Goal: Transaction & Acquisition: Purchase product/service

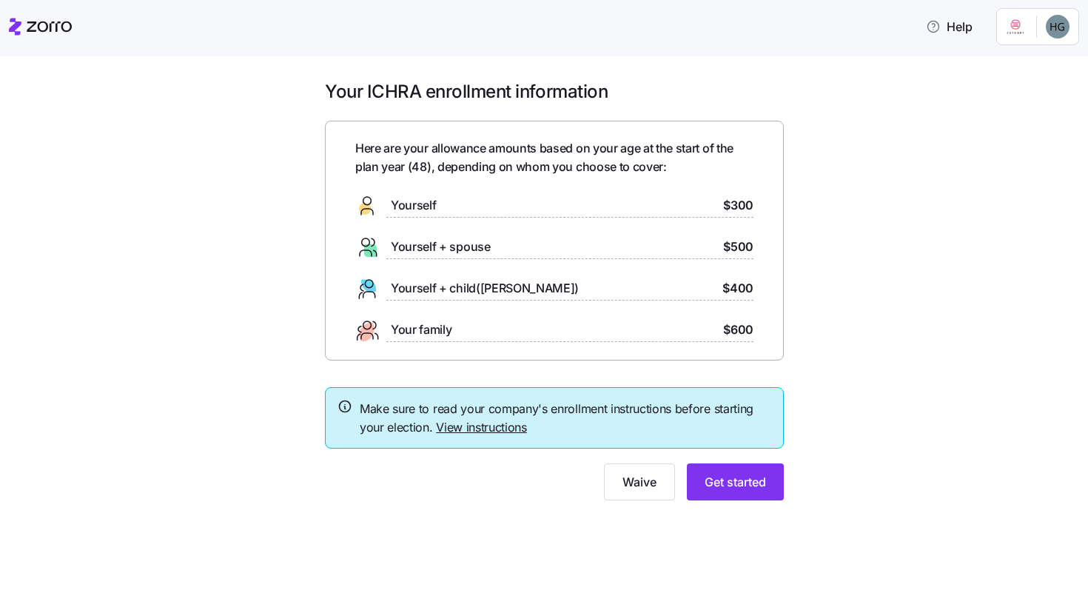
click at [502, 208] on div "Yourself $300" at bounding box center [554, 206] width 398 height 24
click at [740, 201] on span "$300" at bounding box center [738, 205] width 30 height 19
click at [423, 198] on span "Yourself" at bounding box center [413, 205] width 45 height 19
click at [427, 198] on span "Yourself" at bounding box center [413, 205] width 45 height 19
click at [737, 486] on span "Get started" at bounding box center [735, 482] width 61 height 18
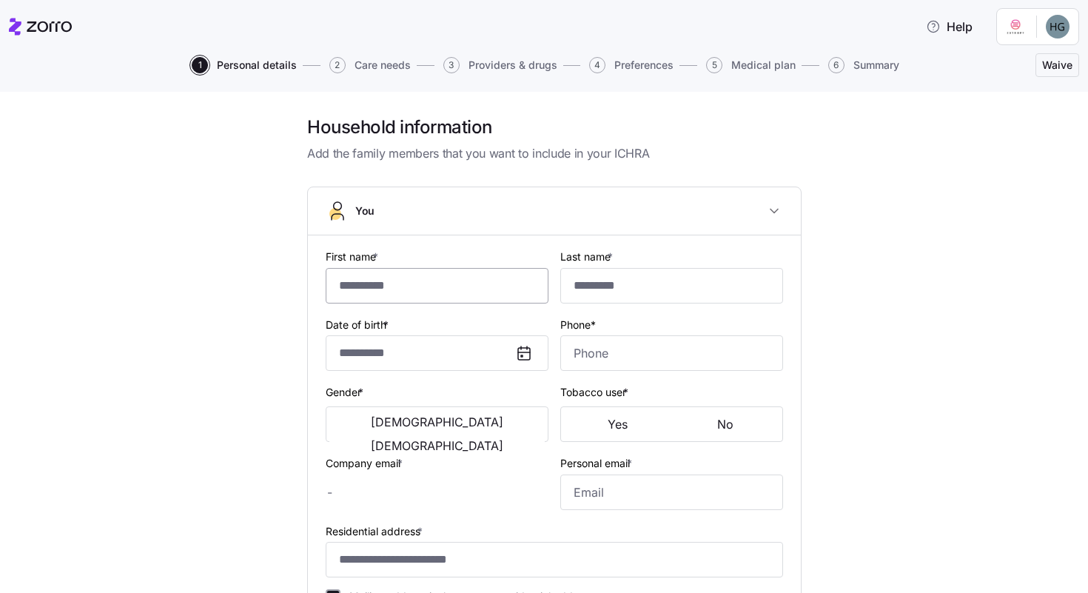
type input "*******"
type input "*****"
type input "heather@extropyadv.com"
type input "heathergates0@gmail.com"
type input "**********"
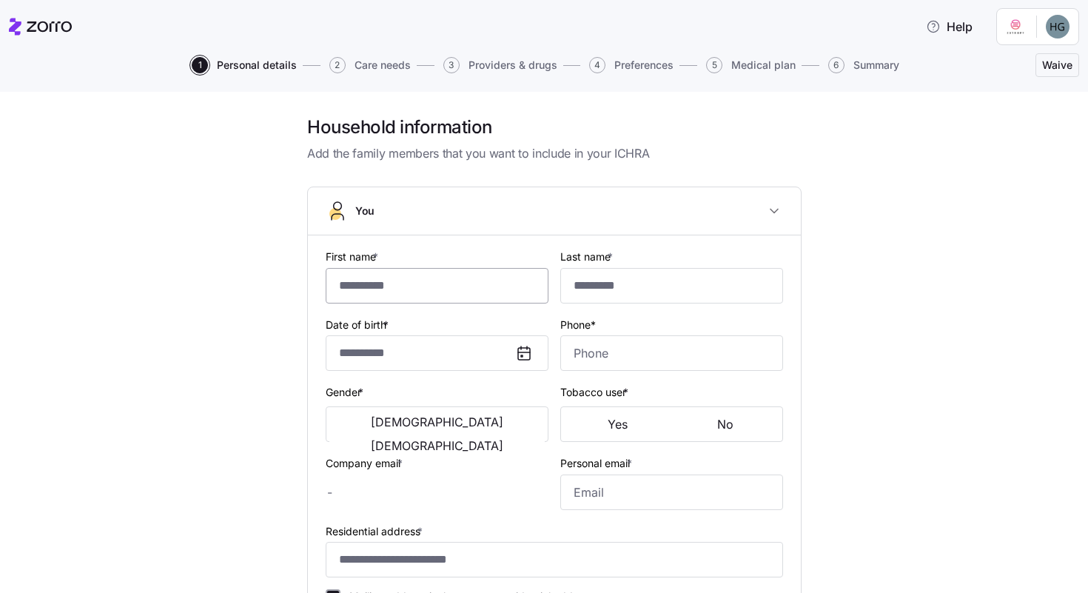
checkbox input "true"
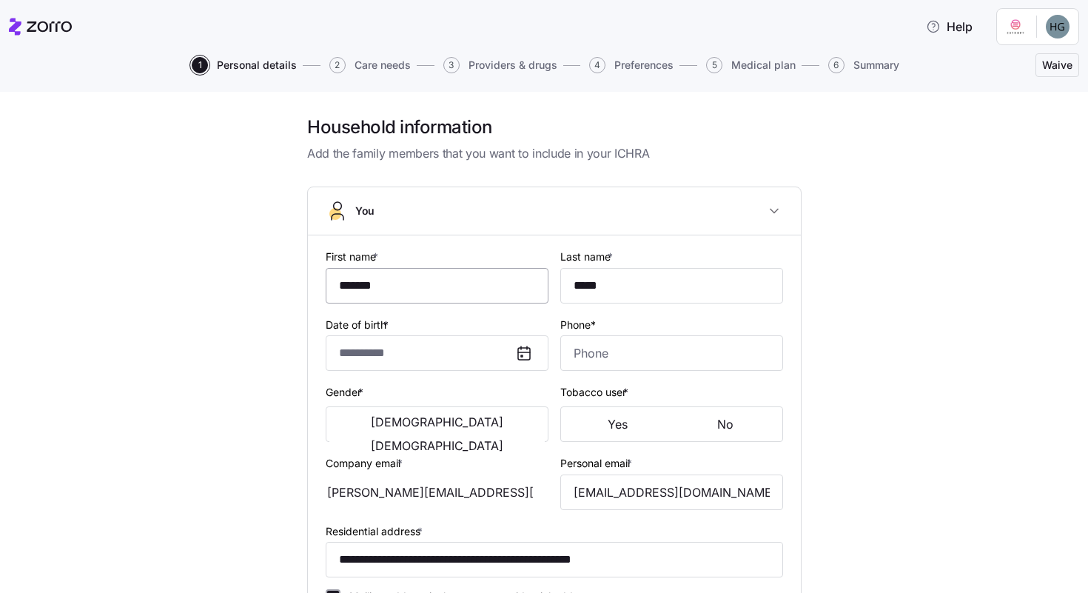
type input "**********"
type input "(352) 217-4914"
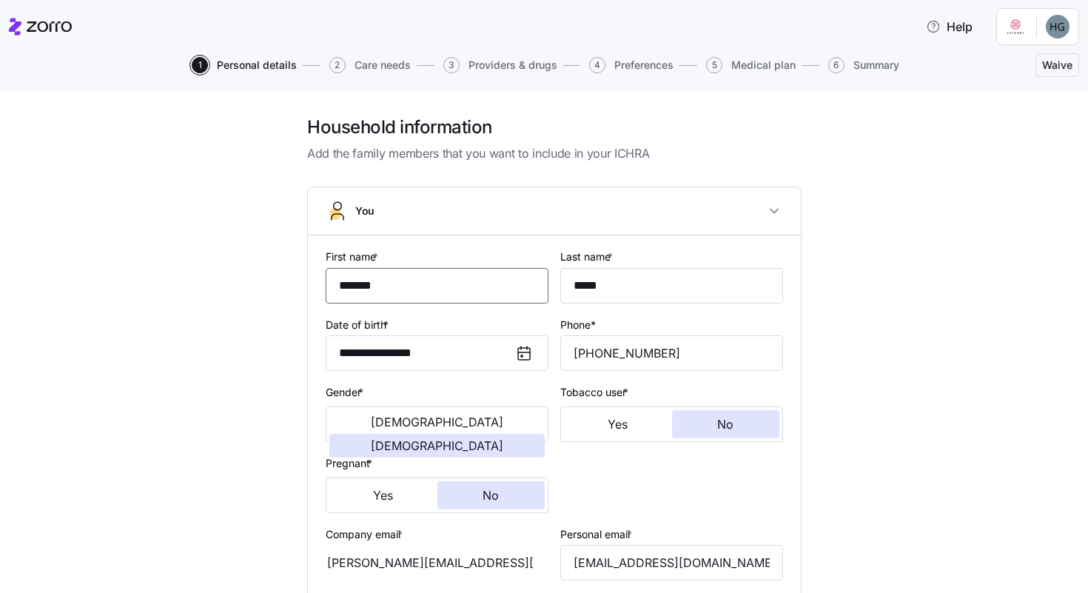
click at [381, 298] on input "*******" at bounding box center [437, 286] width 223 height 36
click at [669, 203] on button "You" at bounding box center [554, 211] width 493 height 48
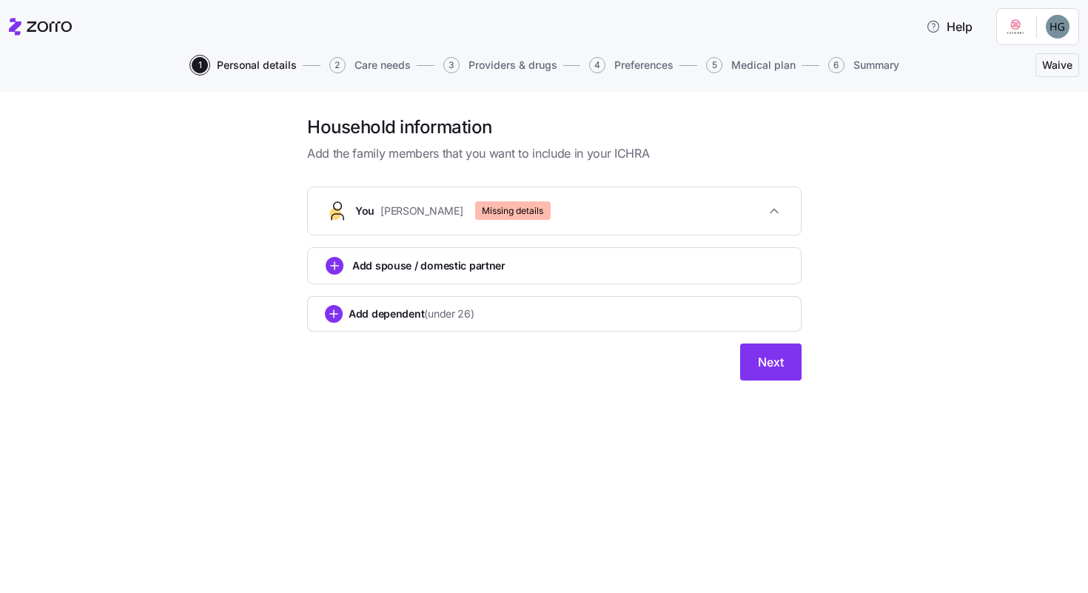
click at [669, 203] on div "You Heather Gates Missing details" at bounding box center [560, 210] width 410 height 19
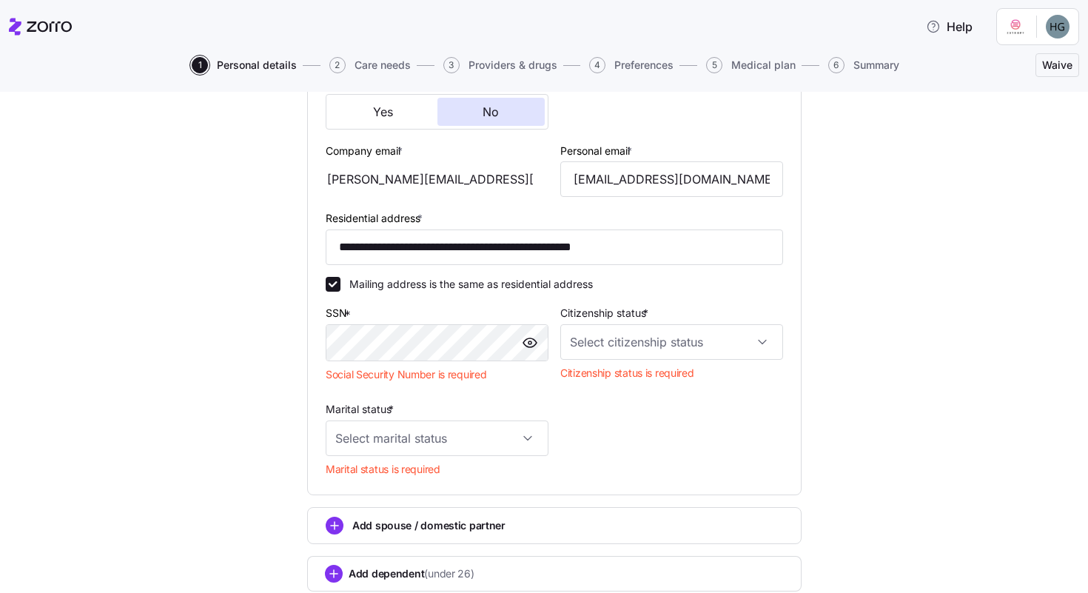
scroll to position [394, 0]
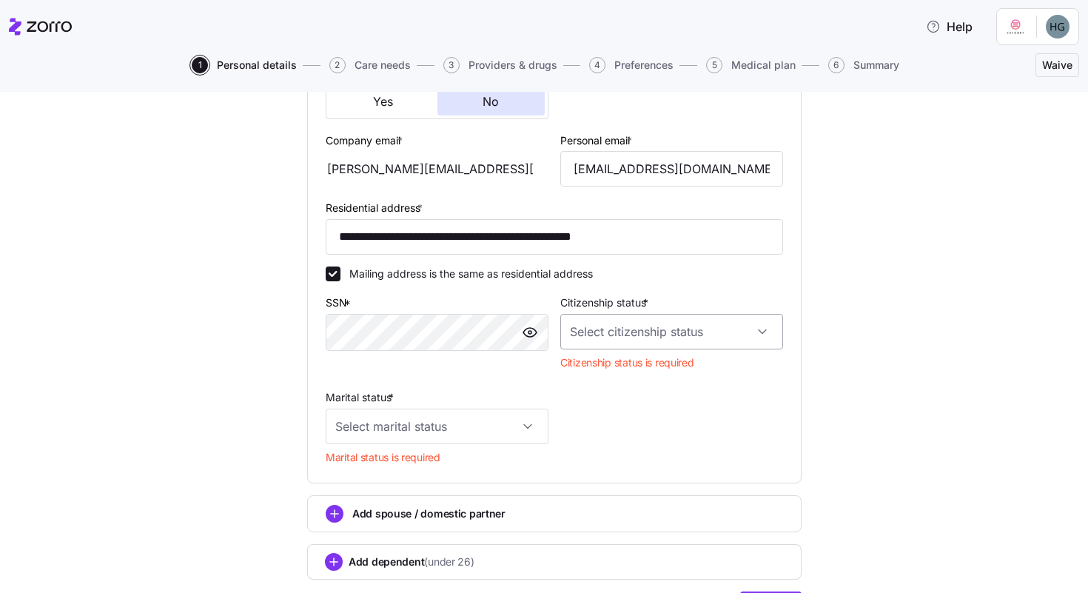
click at [609, 338] on input "Citizenship status *" at bounding box center [671, 332] width 223 height 36
click at [603, 374] on span "US citizen" at bounding box center [653, 379] width 150 height 16
type input "US citizen"
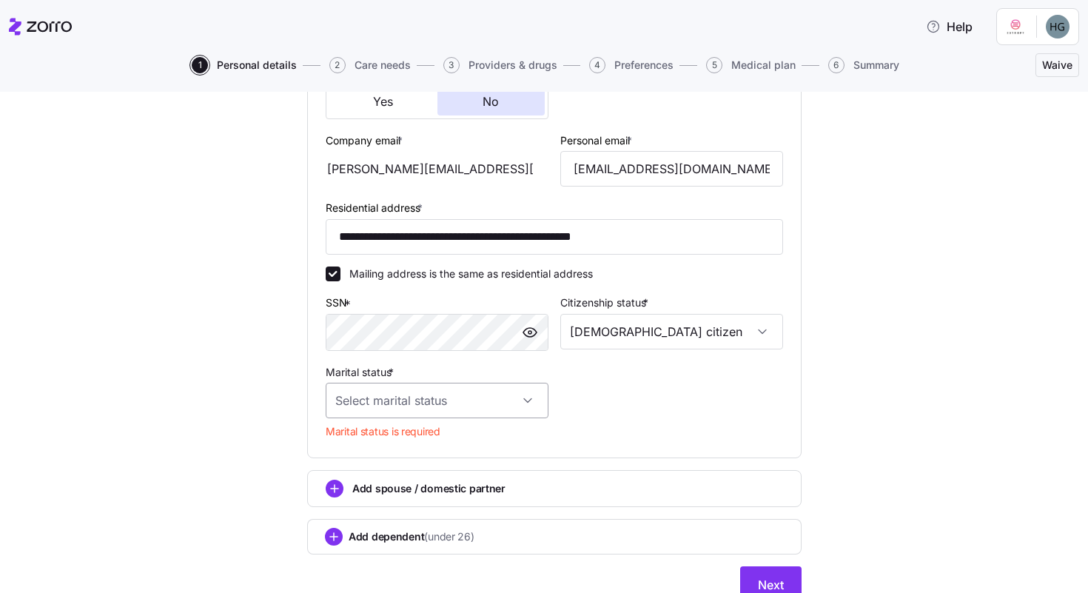
click at [466, 408] on input "Marital status *" at bounding box center [437, 401] width 223 height 36
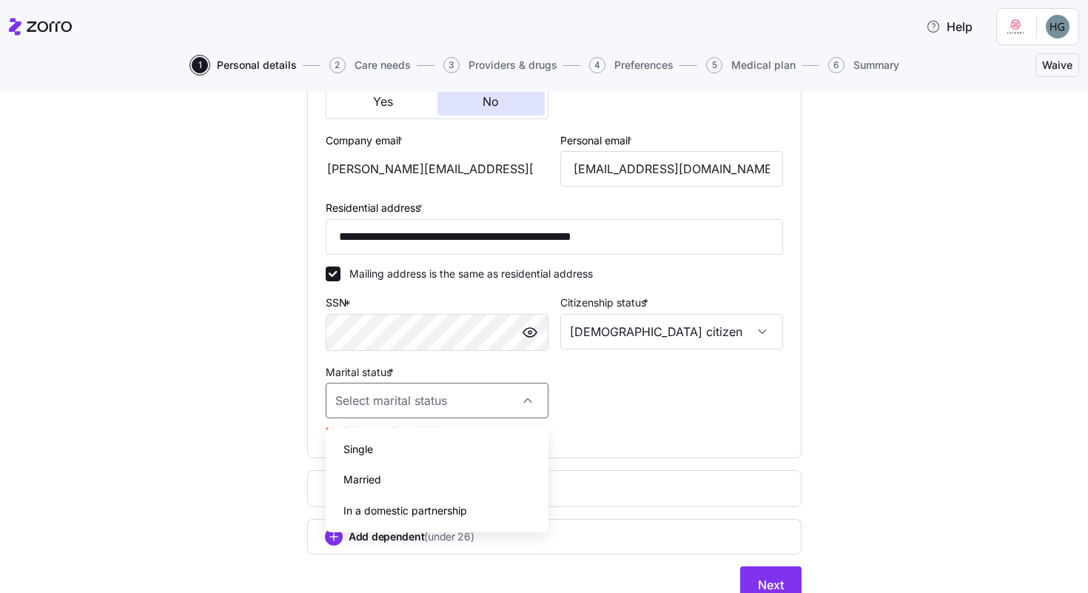
click at [431, 446] on div "Single" at bounding box center [437, 449] width 211 height 31
type input "Single"
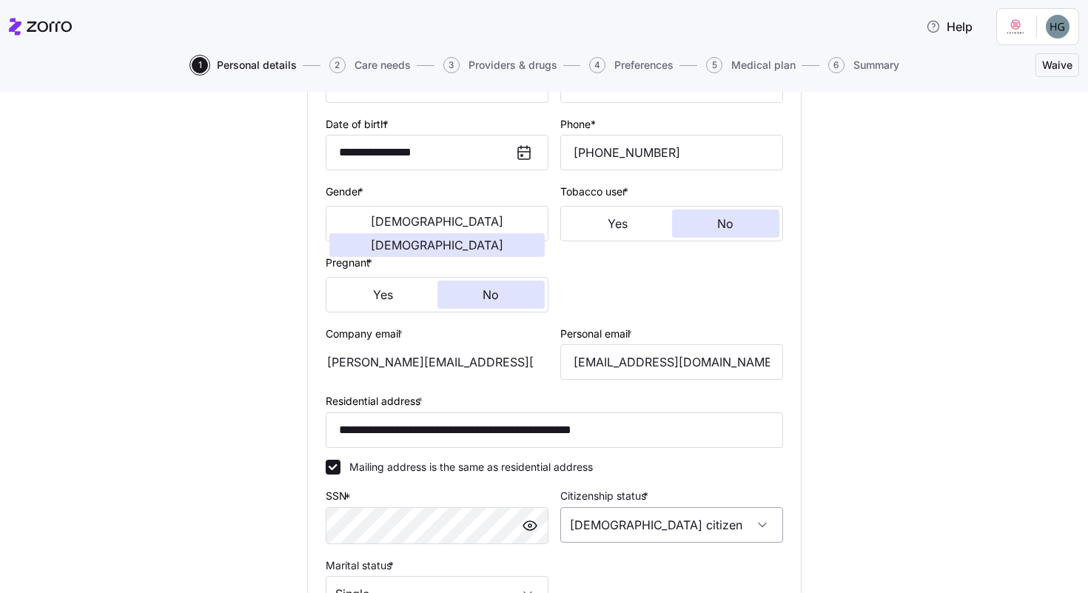
scroll to position [147, 0]
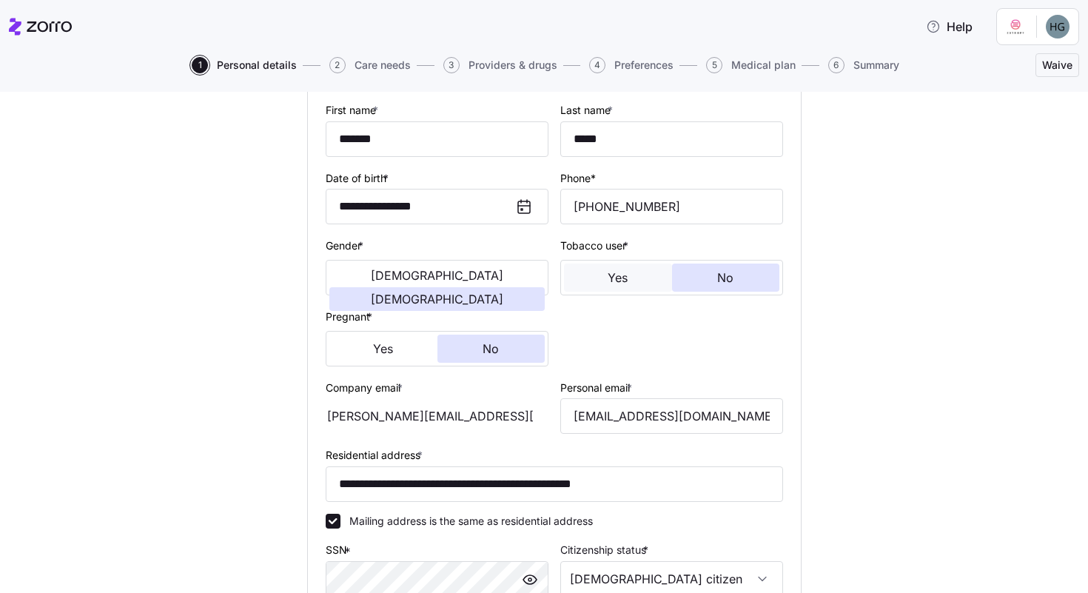
click at [622, 272] on span "Yes" at bounding box center [618, 278] width 20 height 12
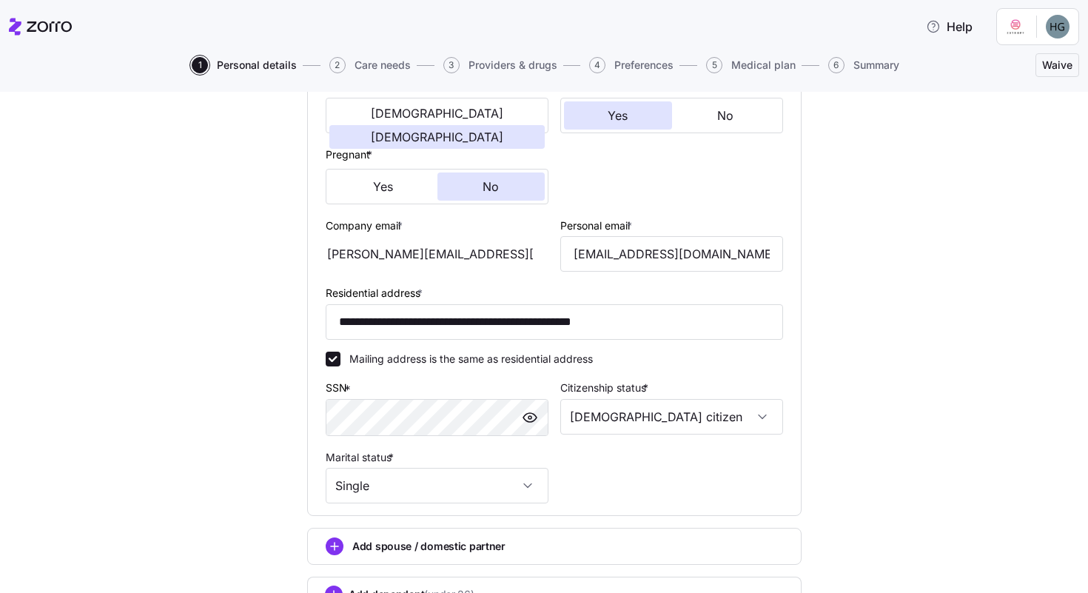
scroll to position [433, 0]
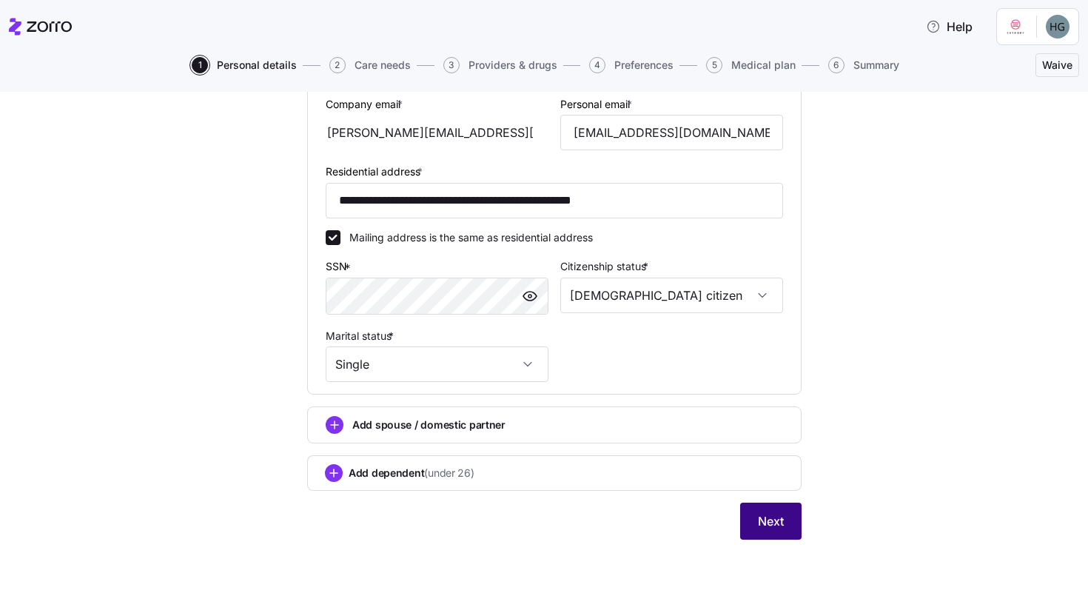
click at [760, 525] on span "Next" at bounding box center [771, 521] width 26 height 18
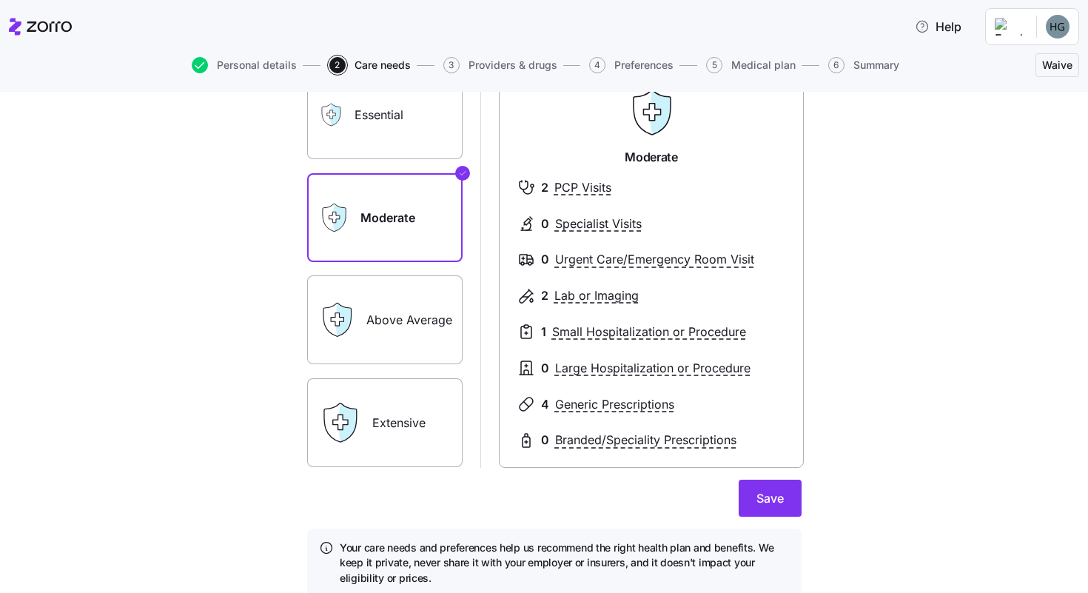
scroll to position [127, 0]
click at [392, 312] on label "Above Average" at bounding box center [384, 318] width 155 height 89
click at [0, 0] on input "Above Average" at bounding box center [0, 0] width 0 height 0
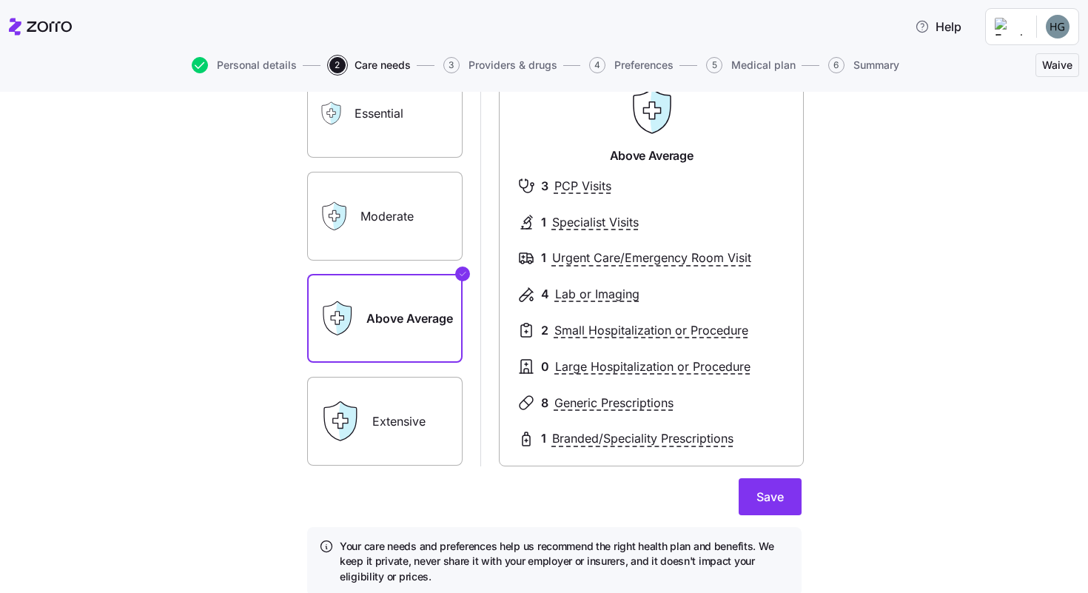
scroll to position [183, 0]
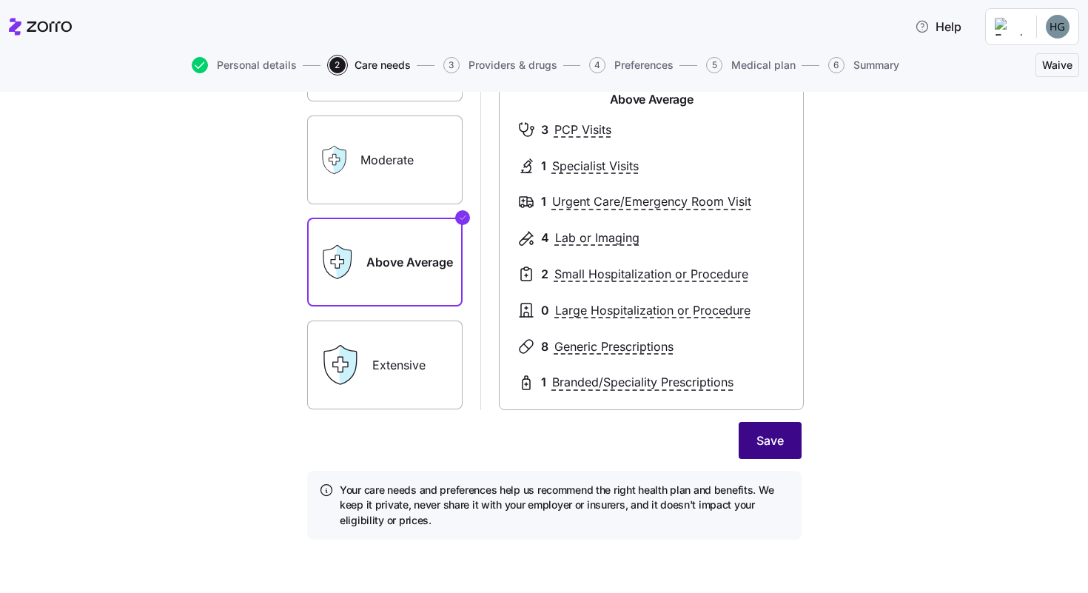
click at [771, 439] on span "Save" at bounding box center [770, 441] width 27 height 18
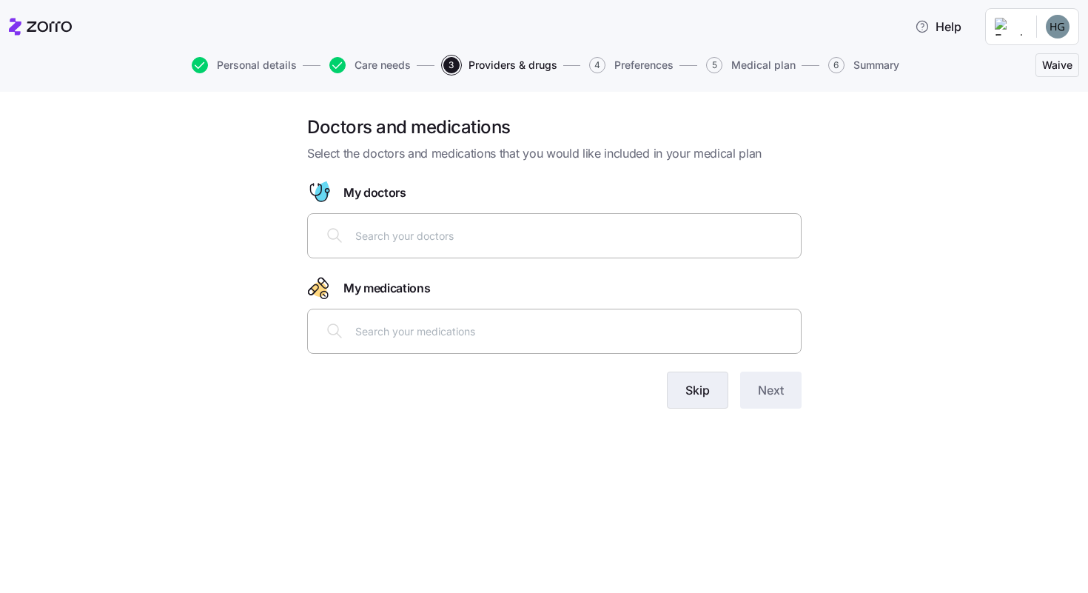
click at [701, 393] on span "Skip" at bounding box center [698, 390] width 24 height 18
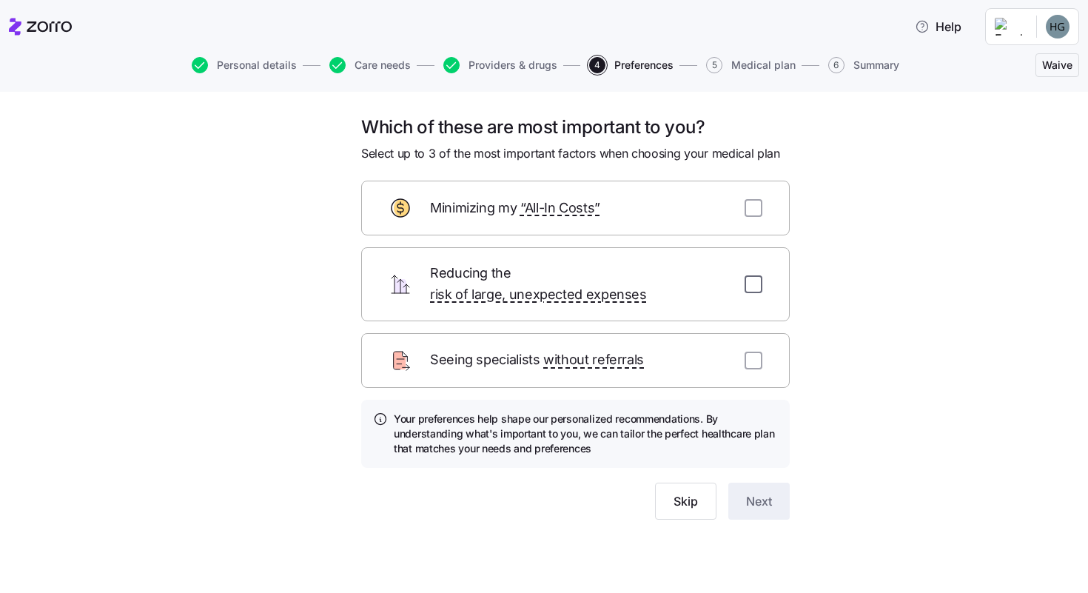
click at [756, 275] on input "checkbox" at bounding box center [754, 284] width 18 height 18
checkbox input "true"
click at [754, 352] on input "checkbox" at bounding box center [754, 361] width 18 height 18
checkbox input "true"
click at [759, 216] on input "checkbox" at bounding box center [754, 208] width 18 height 18
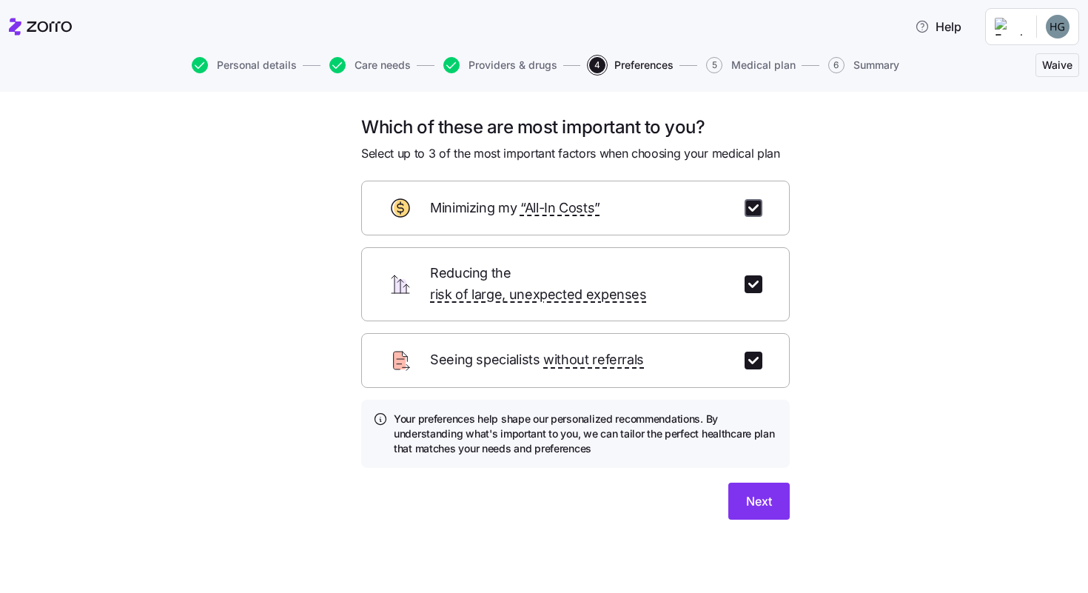
checkbox input "true"
click at [749, 492] on span "Next" at bounding box center [759, 501] width 26 height 18
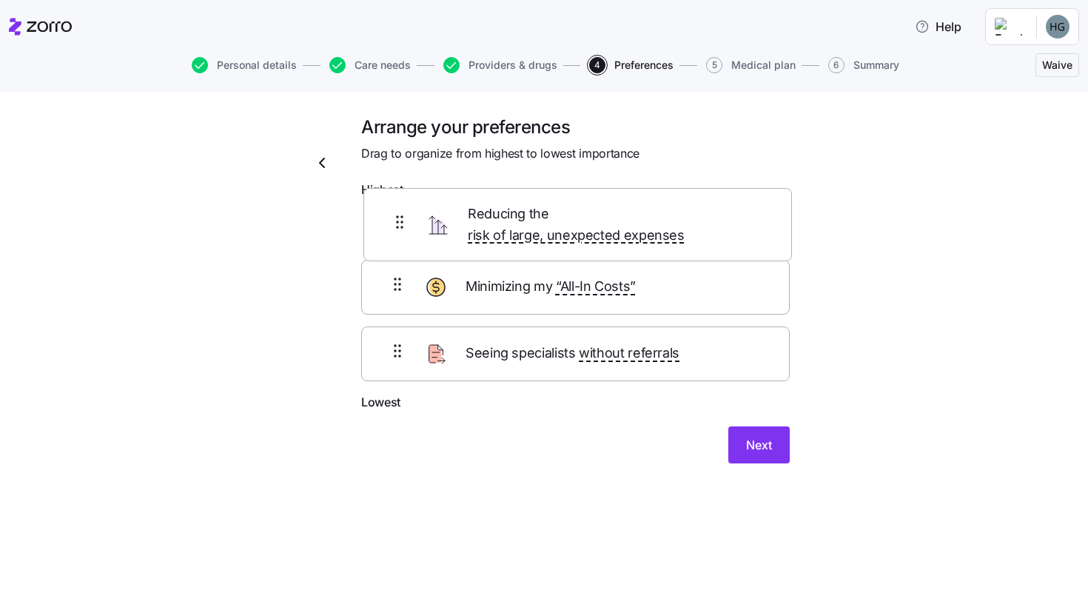
drag, startPoint x: 395, startPoint y: 295, endPoint x: 402, endPoint y: 205, distance: 89.8
click at [402, 205] on div "Minimizing my “All-In Costs” Reducing the risk of large, unexpected expenses Se…" at bounding box center [575, 299] width 429 height 188
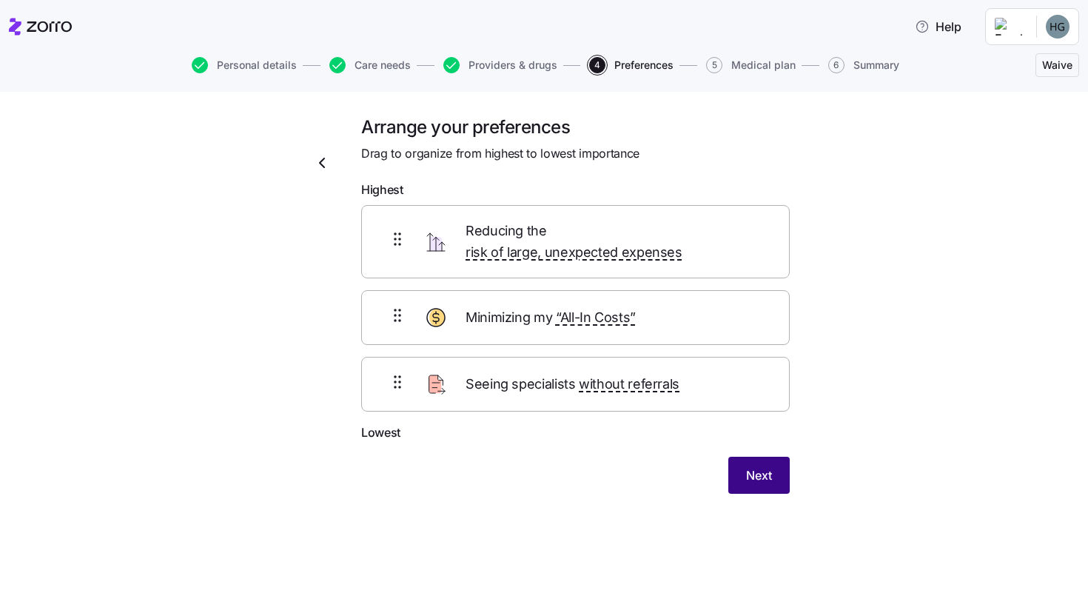
click at [755, 466] on span "Next" at bounding box center [759, 475] width 26 height 18
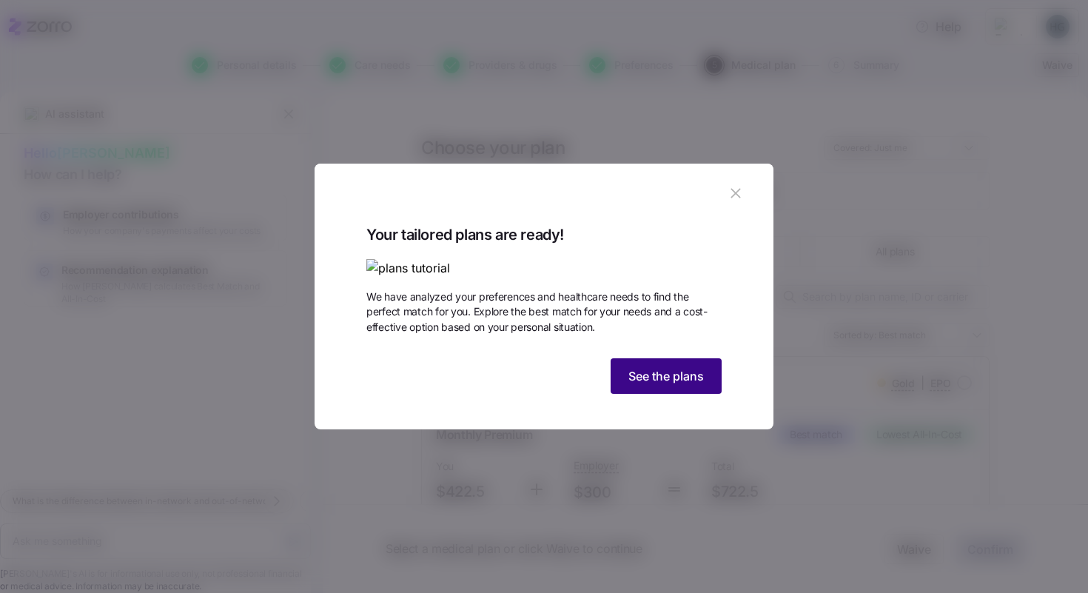
click at [651, 385] on span "See the plans" at bounding box center [667, 376] width 76 height 18
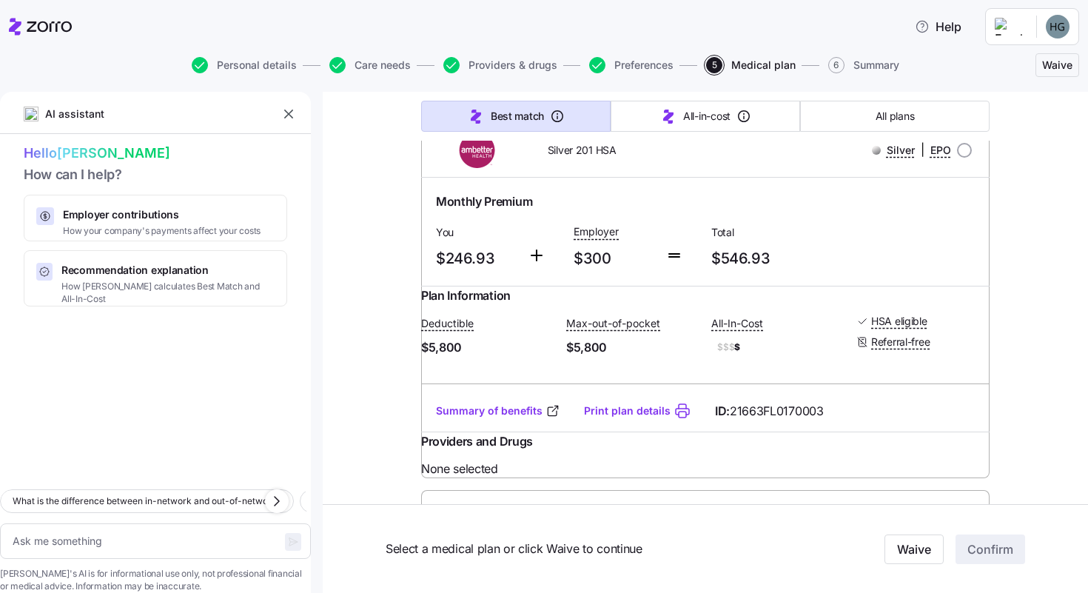
scroll to position [621, 0]
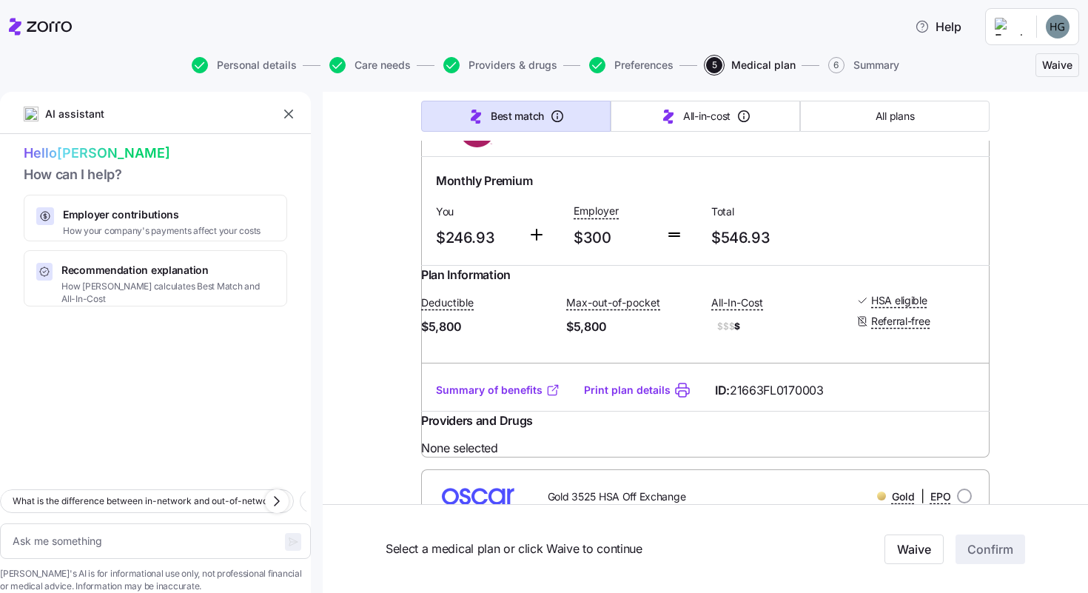
click at [498, 398] on link "Summary of benefits" at bounding box center [498, 390] width 124 height 15
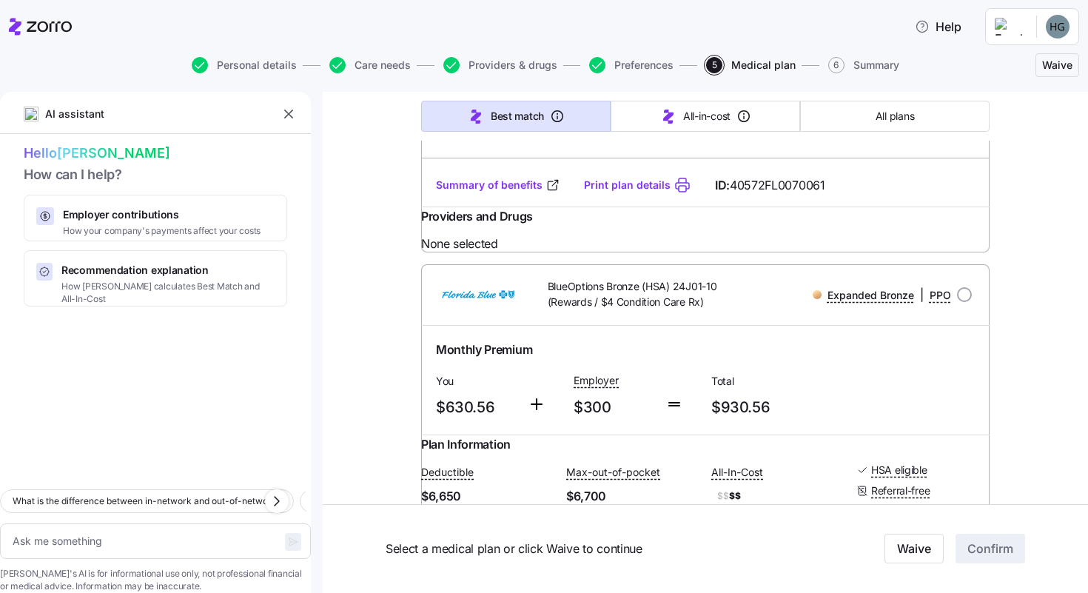
scroll to position [7568, 0]
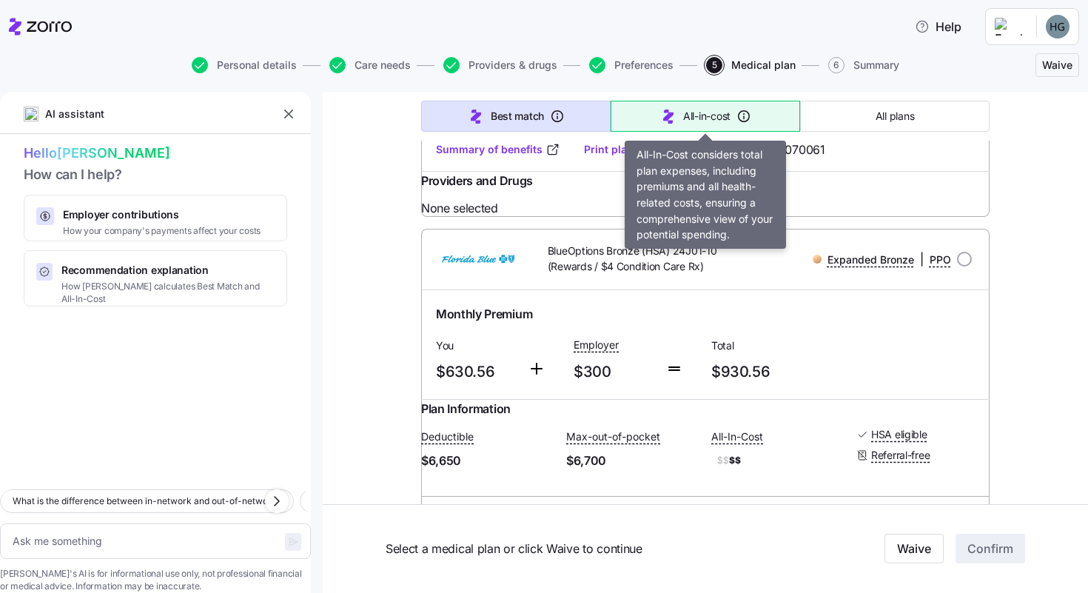
click at [707, 113] on span "All-in-cost" at bounding box center [706, 116] width 47 height 15
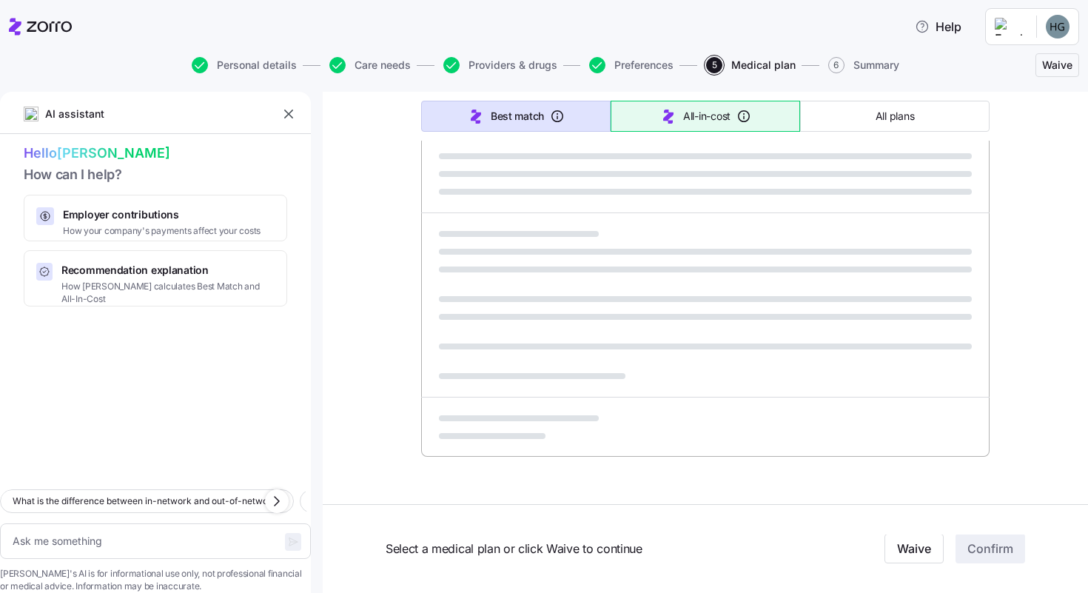
type textarea "x"
type input "Sorted by: All-in-cost"
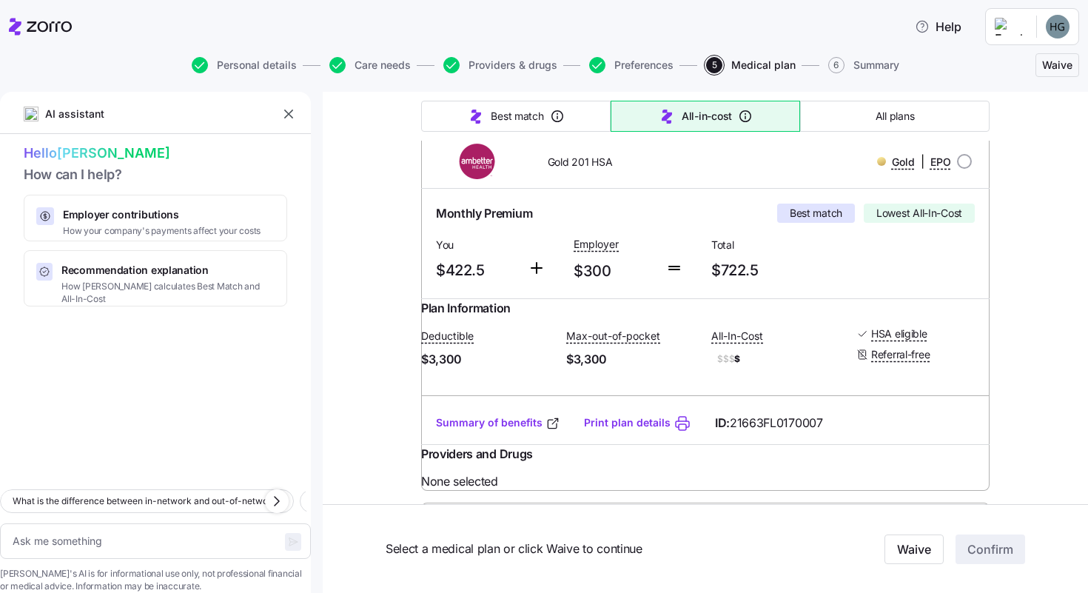
scroll to position [231, 0]
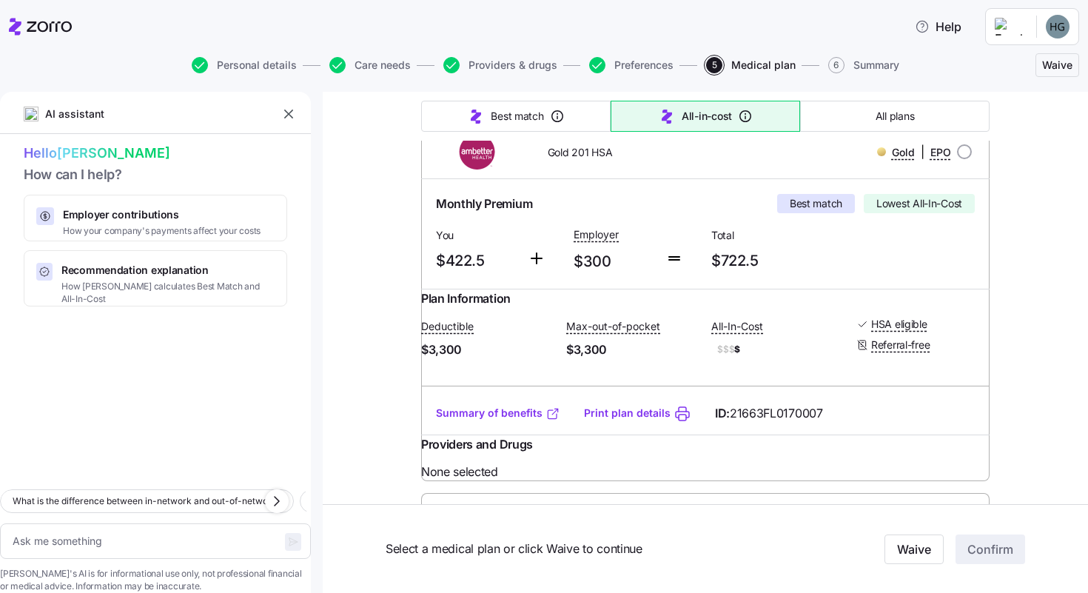
click at [493, 421] on link "Summary of benefits" at bounding box center [498, 413] width 124 height 15
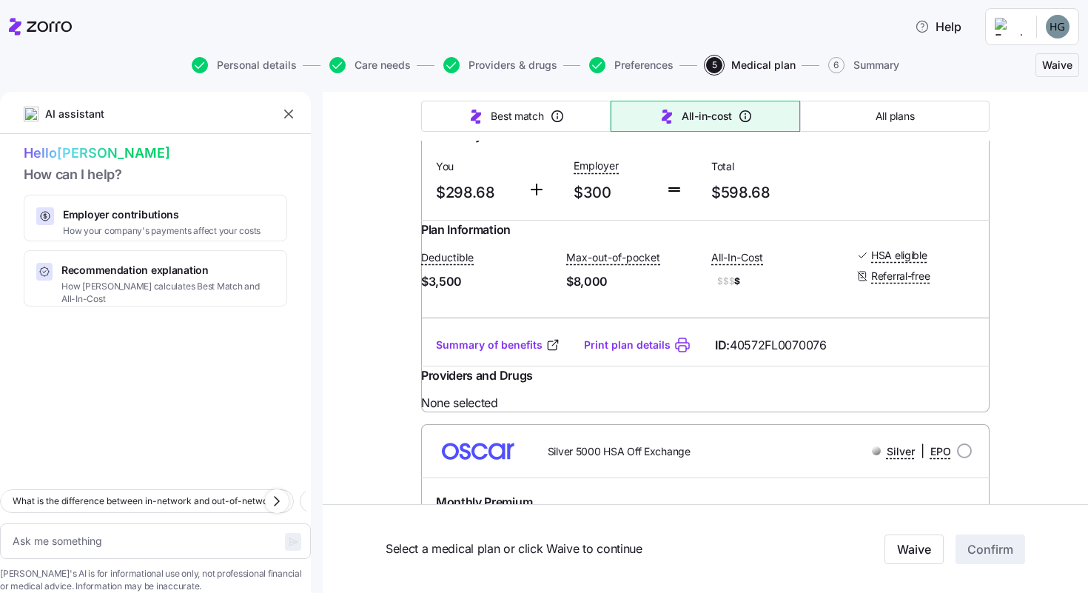
scroll to position [682, 0]
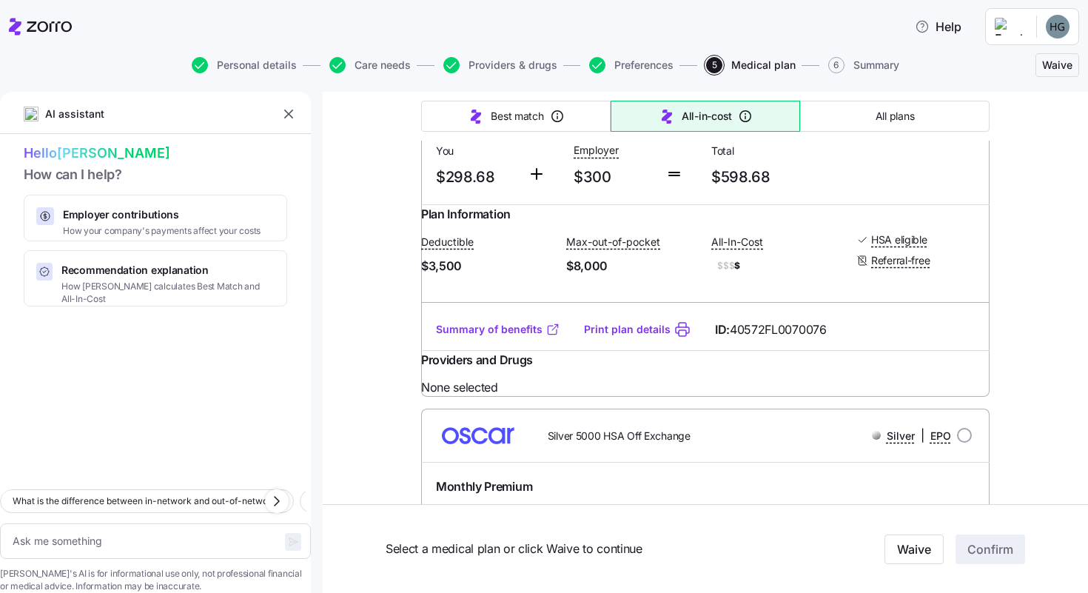
click at [519, 337] on link "Summary of benefits" at bounding box center [498, 329] width 124 height 15
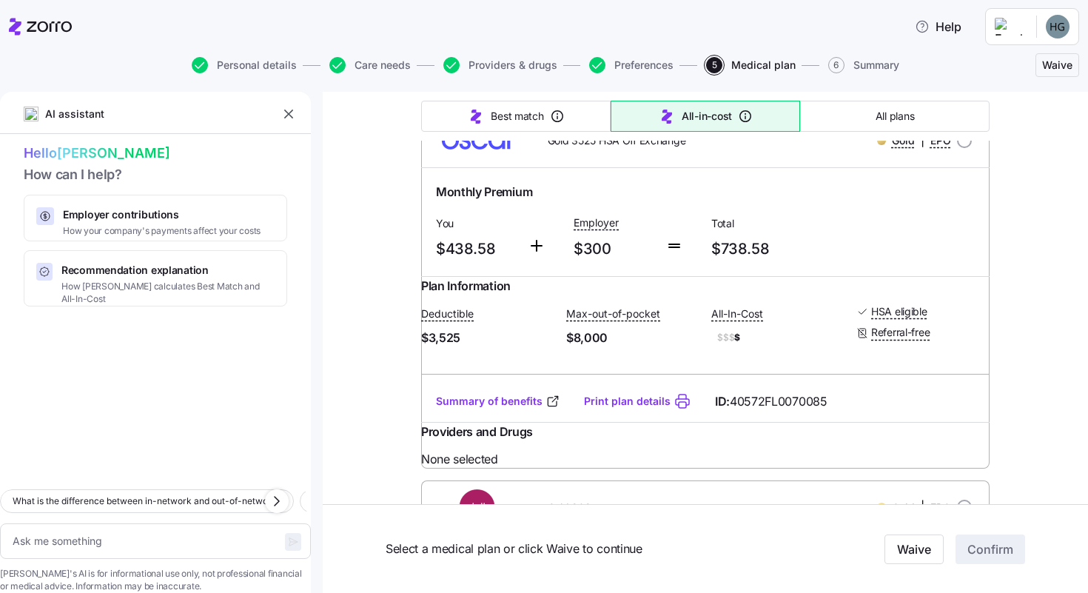
scroll to position [1818, 0]
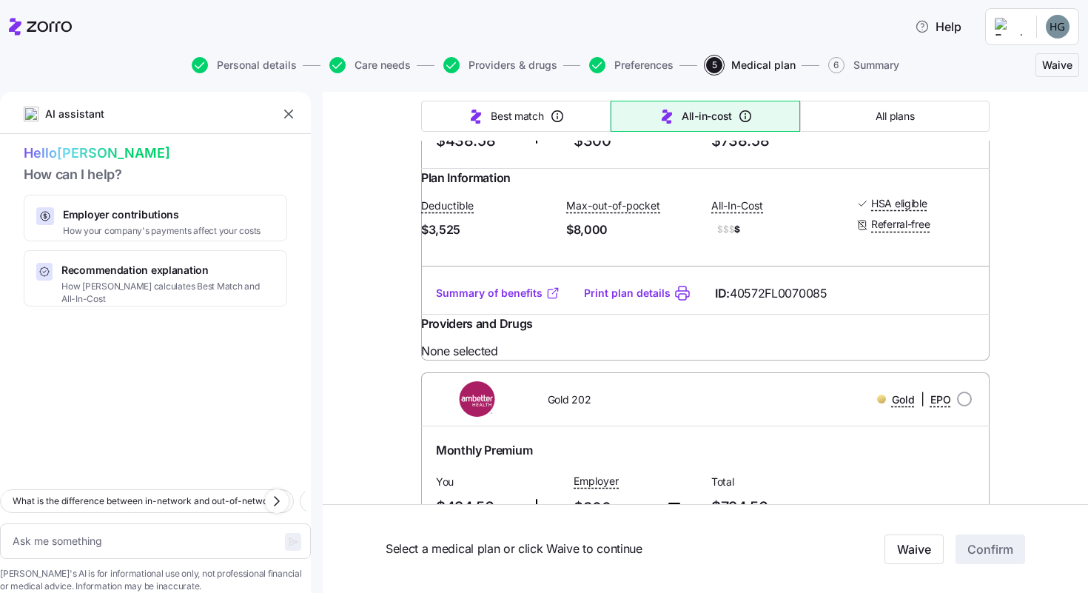
click at [510, 301] on link "Summary of benefits" at bounding box center [498, 293] width 124 height 15
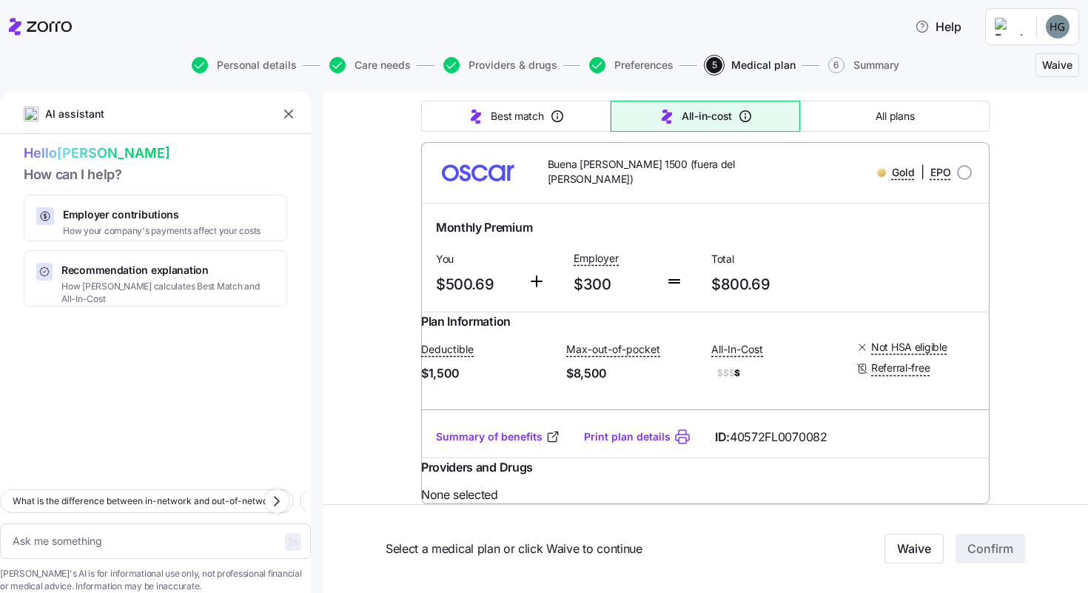
scroll to position [7212, 0]
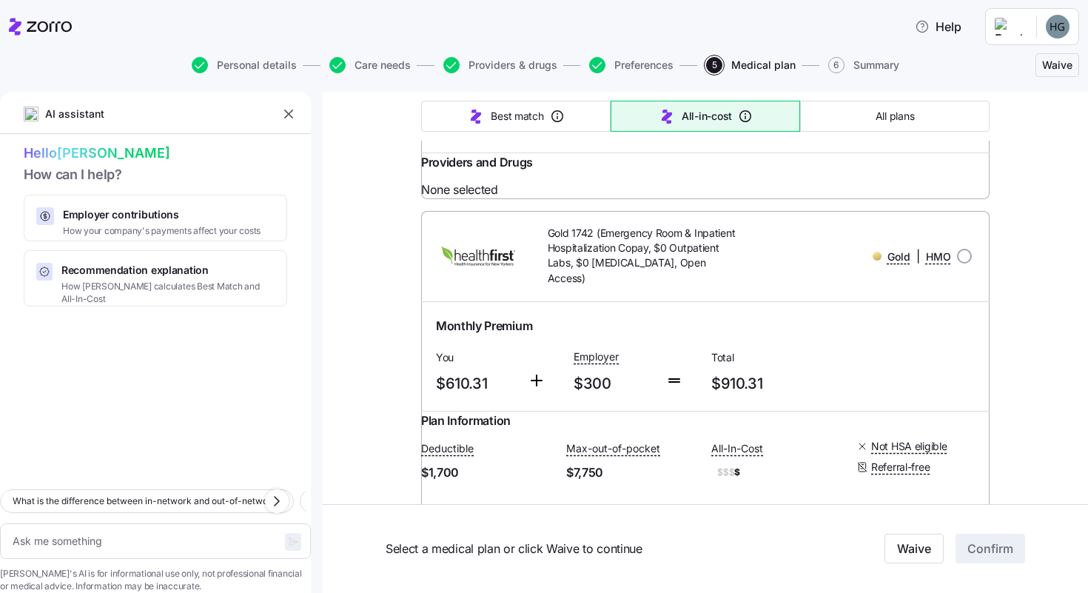
scroll to position [13155, 0]
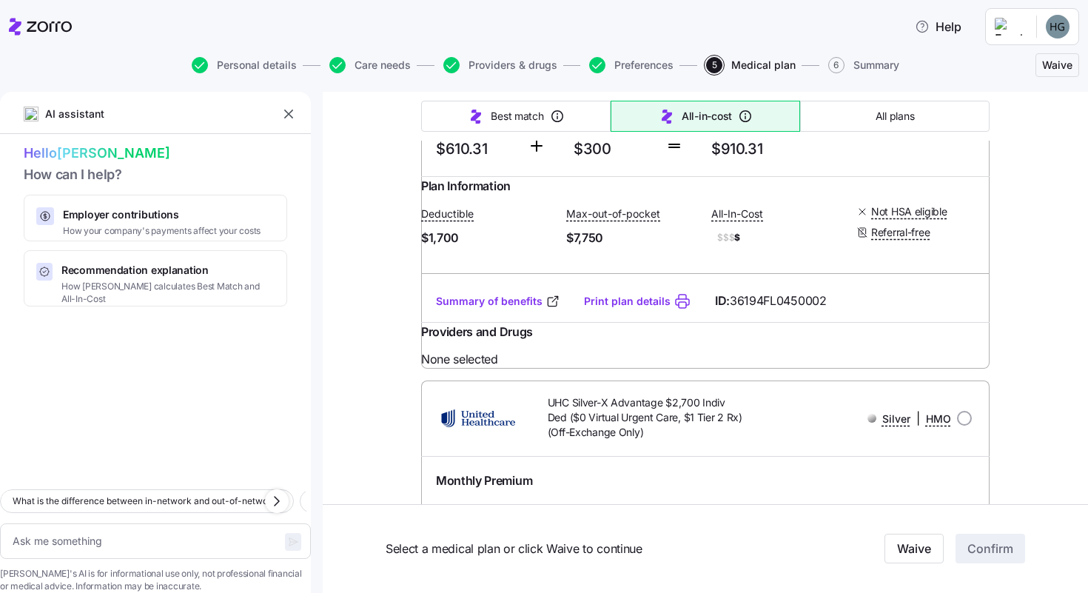
scroll to position [13388, 0]
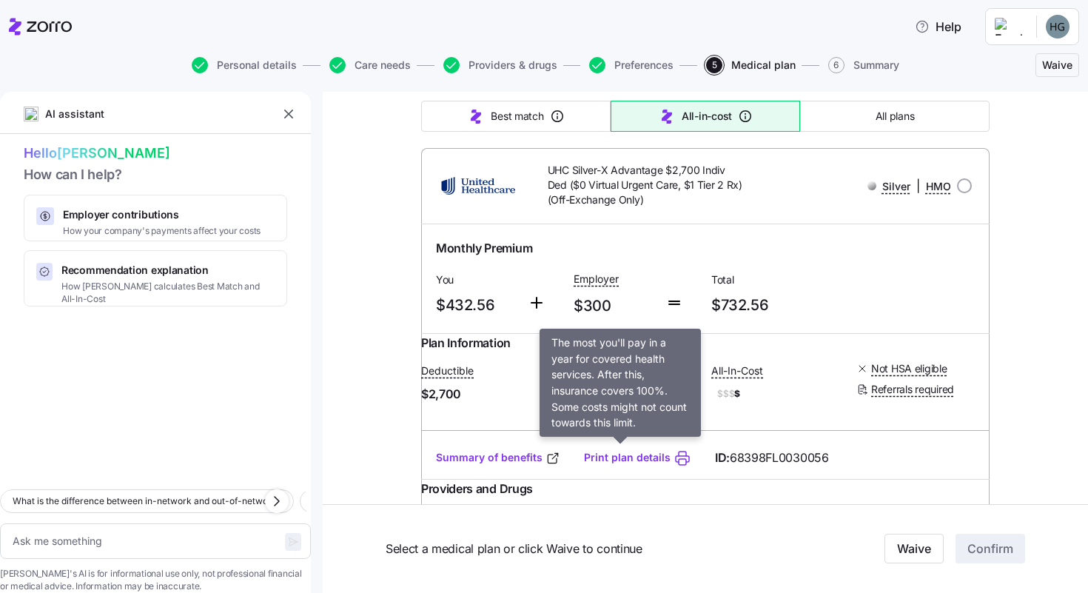
type textarea "x"
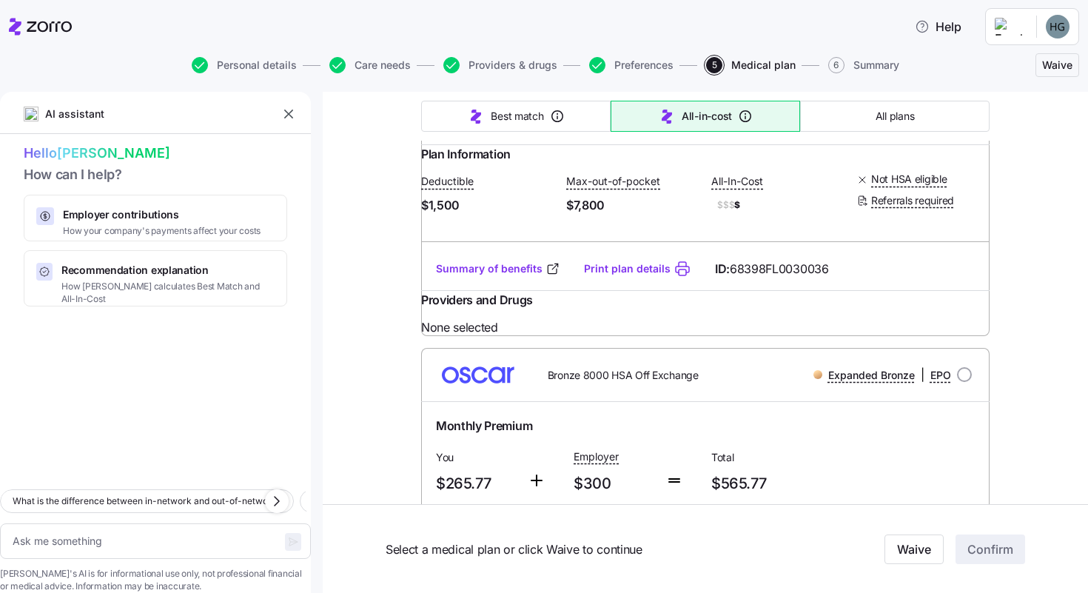
scroll to position [14539, 0]
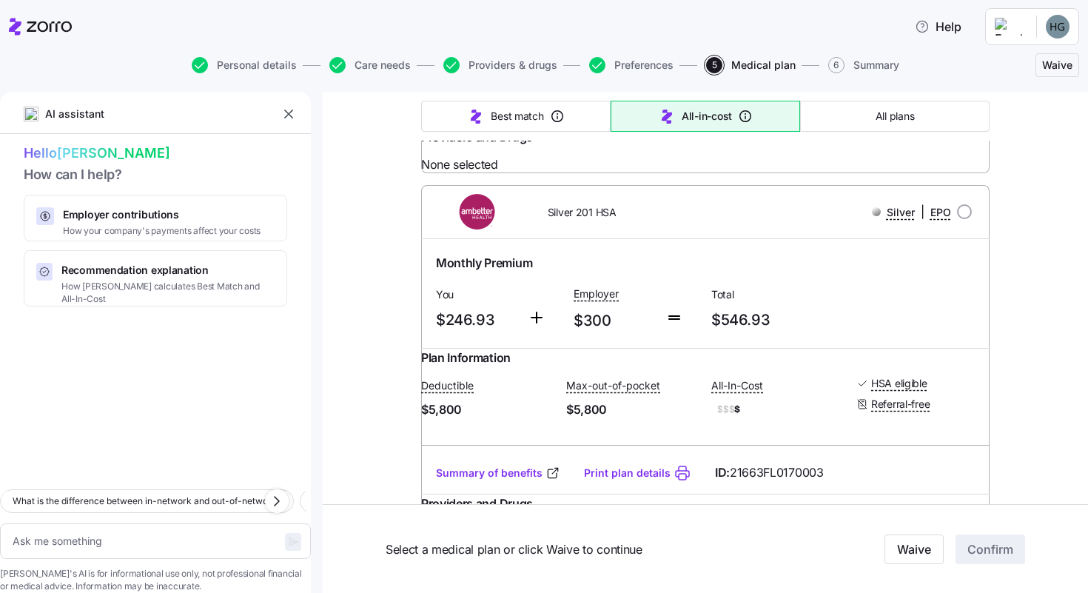
scroll to position [1407, 0]
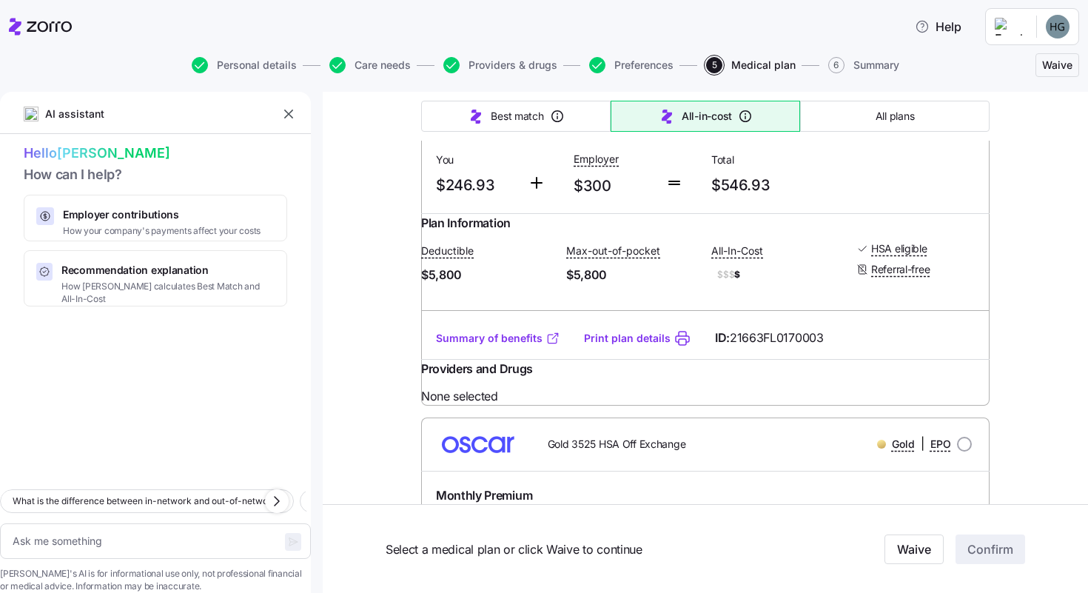
click at [488, 346] on link "Summary of benefits" at bounding box center [498, 338] width 124 height 15
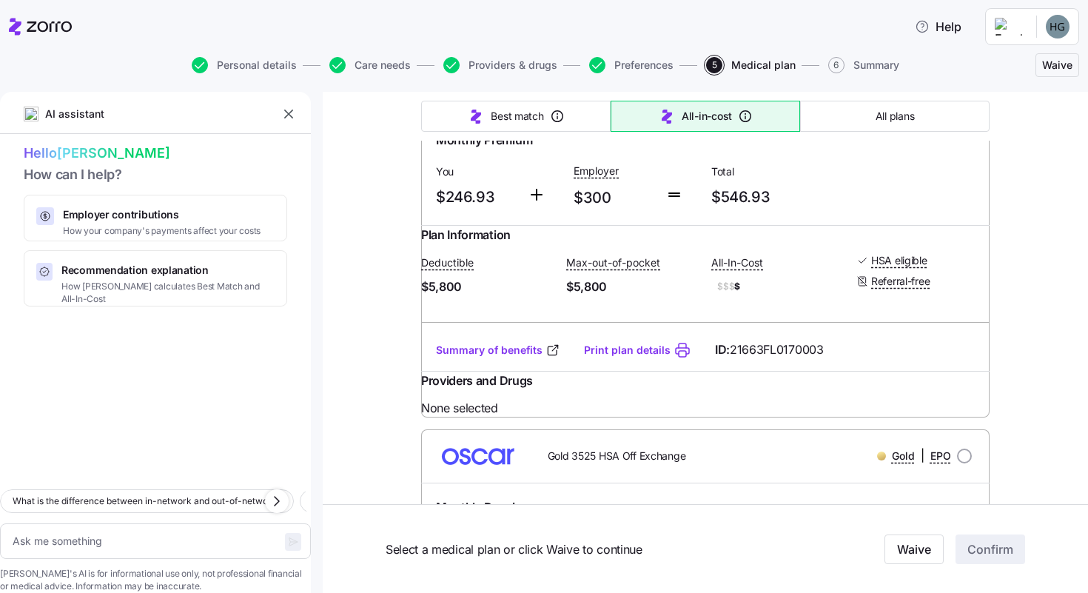
scroll to position [1393, 0]
click at [809, 100] on div "Silver | EPO" at bounding box center [864, 90] width 215 height 19
click at [570, 106] on div "Silver 201 HSA" at bounding box center [637, 91] width 227 height 30
click at [580, 98] on span "Silver 201 HSA" at bounding box center [582, 91] width 69 height 15
click at [837, 181] on span "Total" at bounding box center [775, 173] width 126 height 15
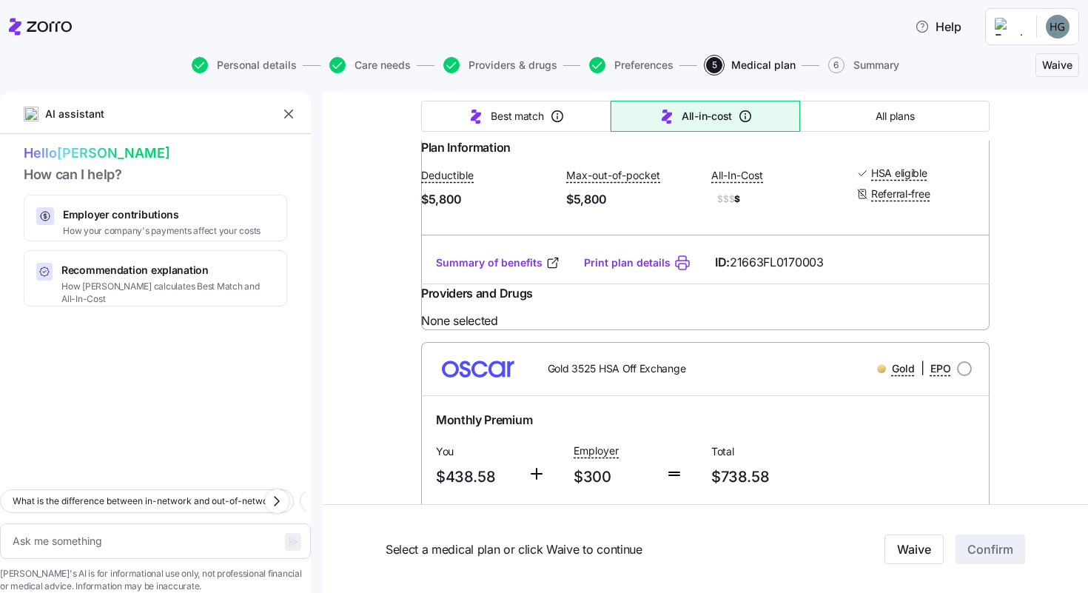
scroll to position [1490, 0]
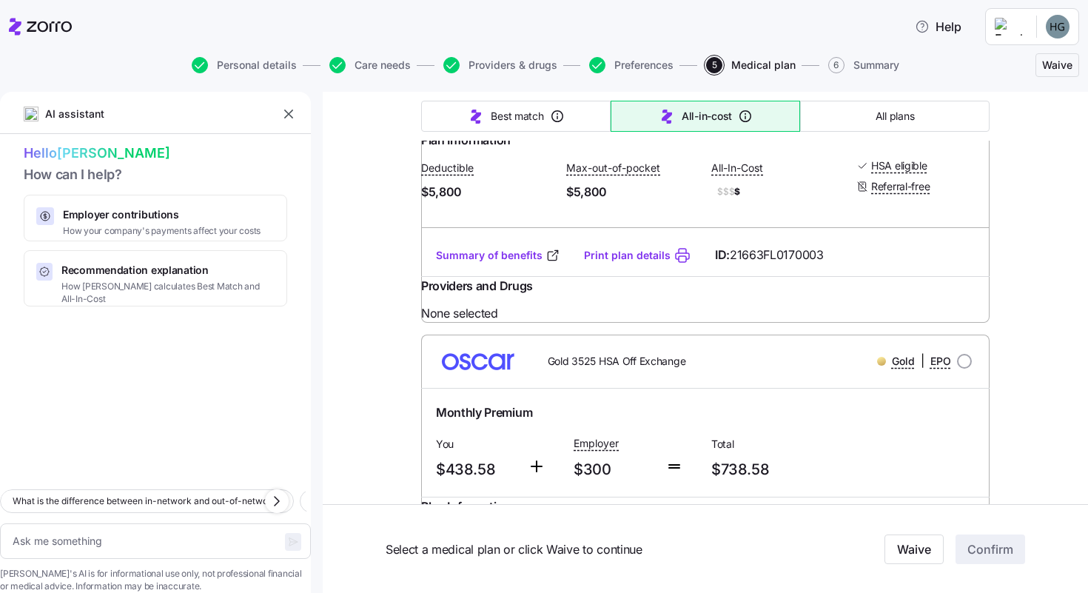
click at [841, 121] on div "Total $546.93" at bounding box center [775, 91] width 138 height 61
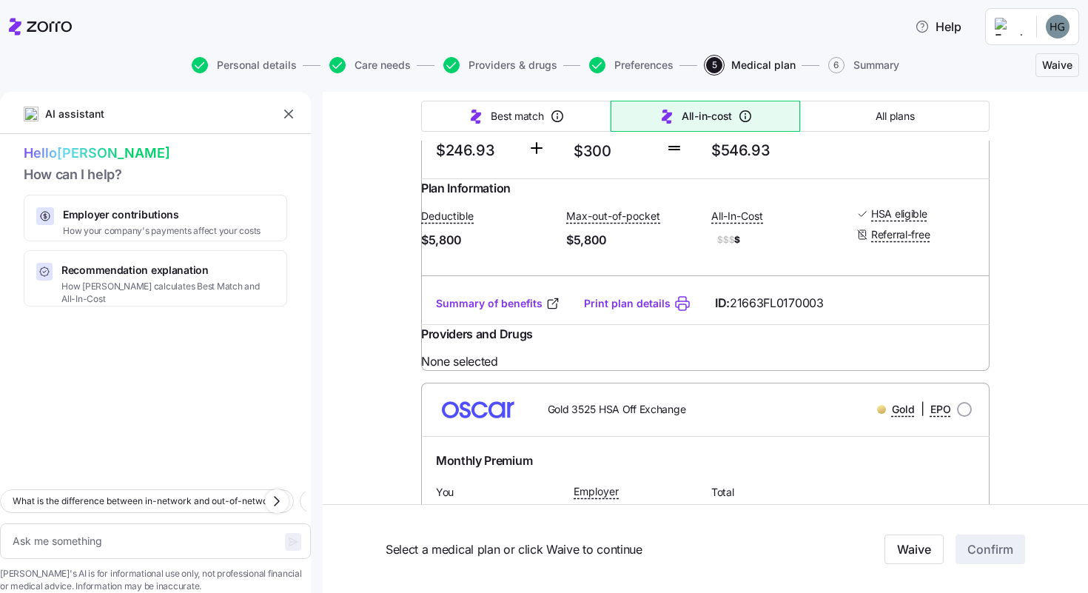
scroll to position [1439, 0]
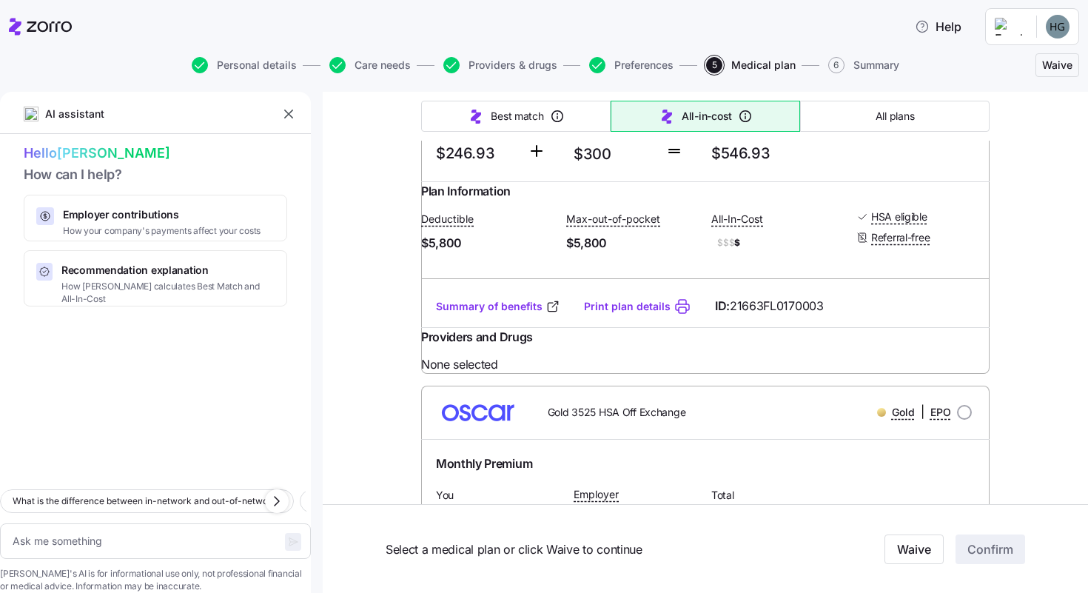
click at [572, 53] on span "Silver 201 HSA" at bounding box center [582, 46] width 69 height 15
click at [963, 53] on input "radio" at bounding box center [964, 45] width 15 height 15
radio input "true"
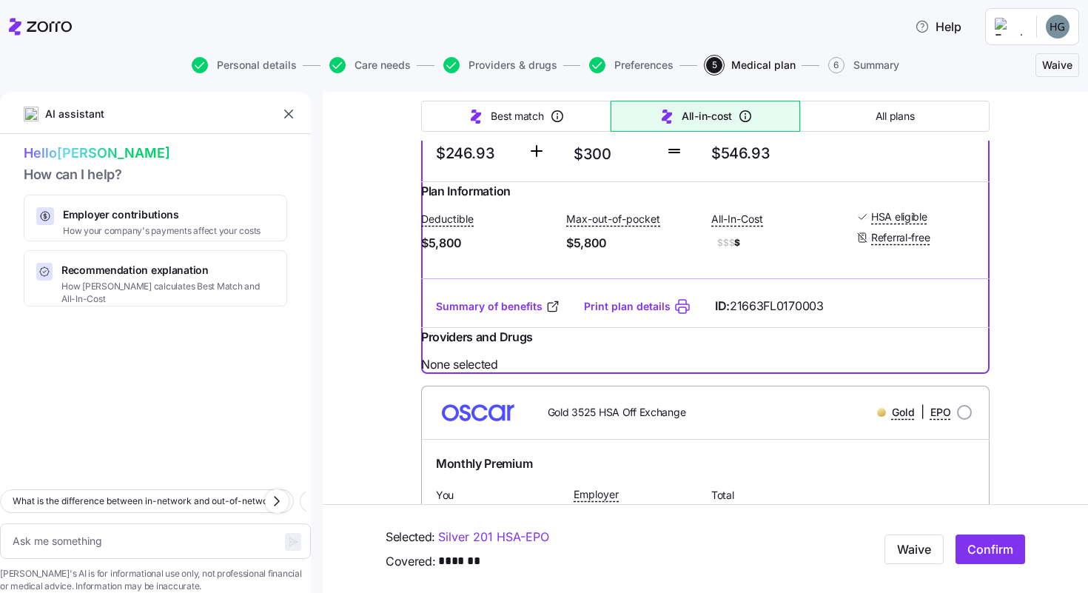
scroll to position [1455, 0]
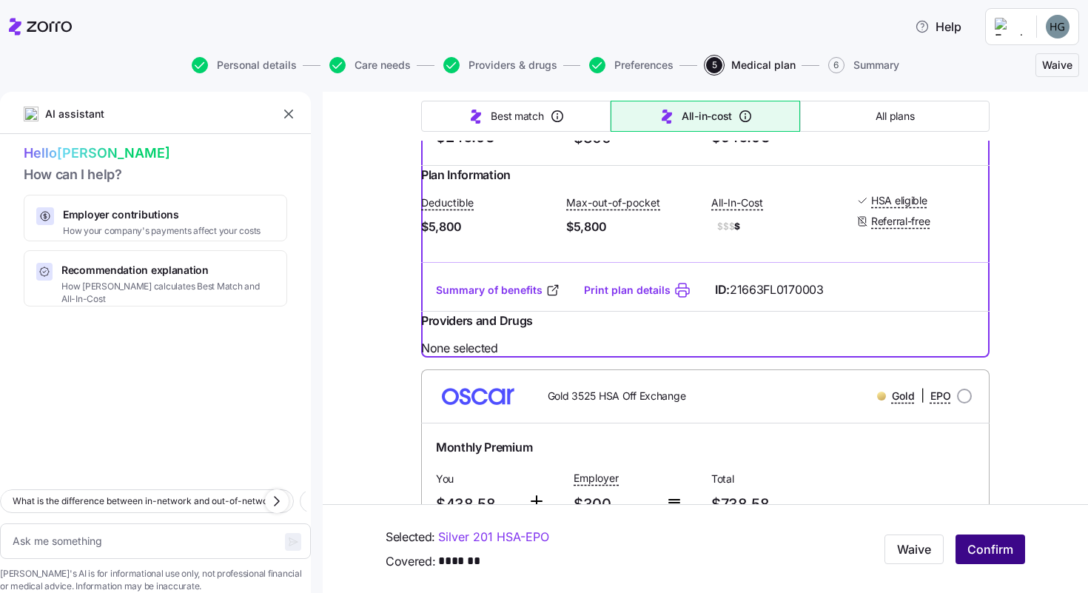
click at [985, 555] on span "Confirm" at bounding box center [991, 549] width 46 height 18
type textarea "x"
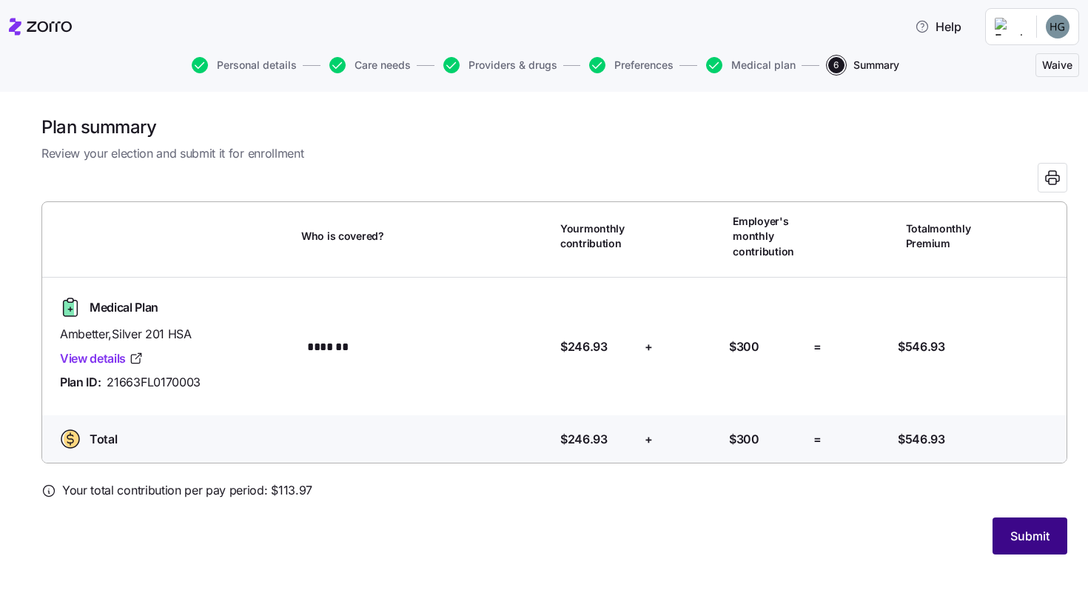
click at [1025, 539] on span "Submit" at bounding box center [1030, 536] width 39 height 18
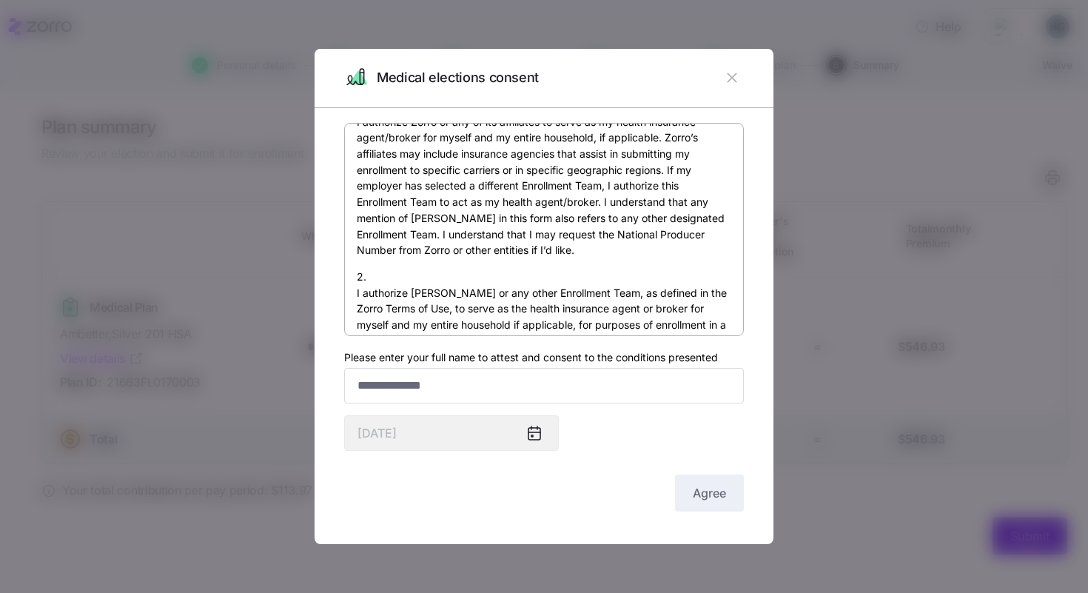
scroll to position [90, 0]
click at [372, 364] on label "Please enter your full name to attest and consent to the conditions presented" at bounding box center [531, 357] width 374 height 16
click at [372, 368] on input "Please enter your full name to attest and consent to the conditions presented" at bounding box center [544, 386] width 400 height 36
click at [372, 378] on input "Please enter your full name to attest and consent to the conditions presented" at bounding box center [544, 386] width 400 height 36
type input "**********"
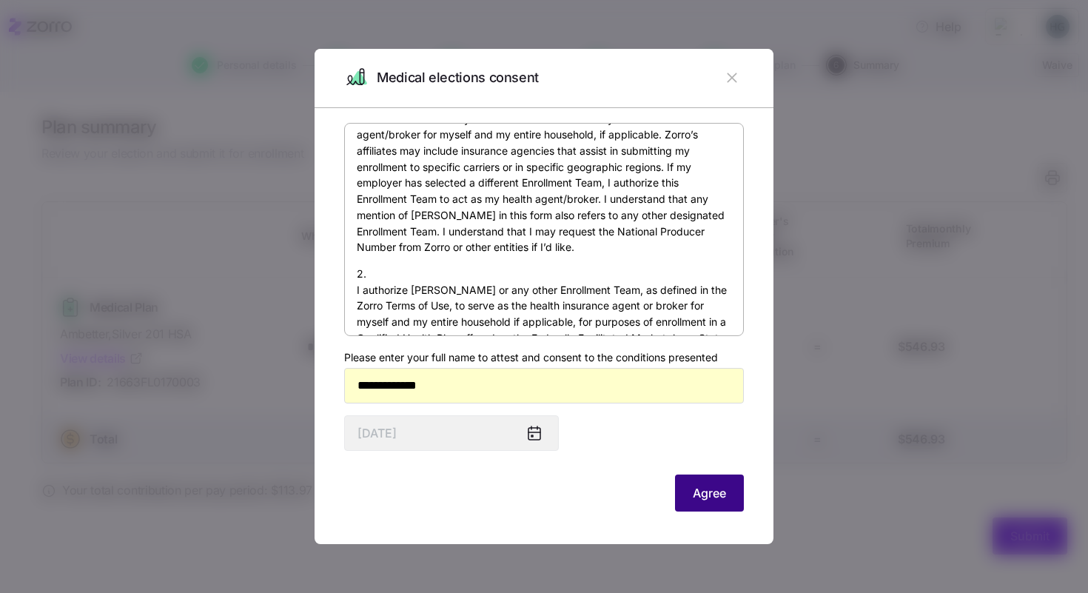
click at [710, 494] on span "Agree" at bounding box center [709, 493] width 33 height 18
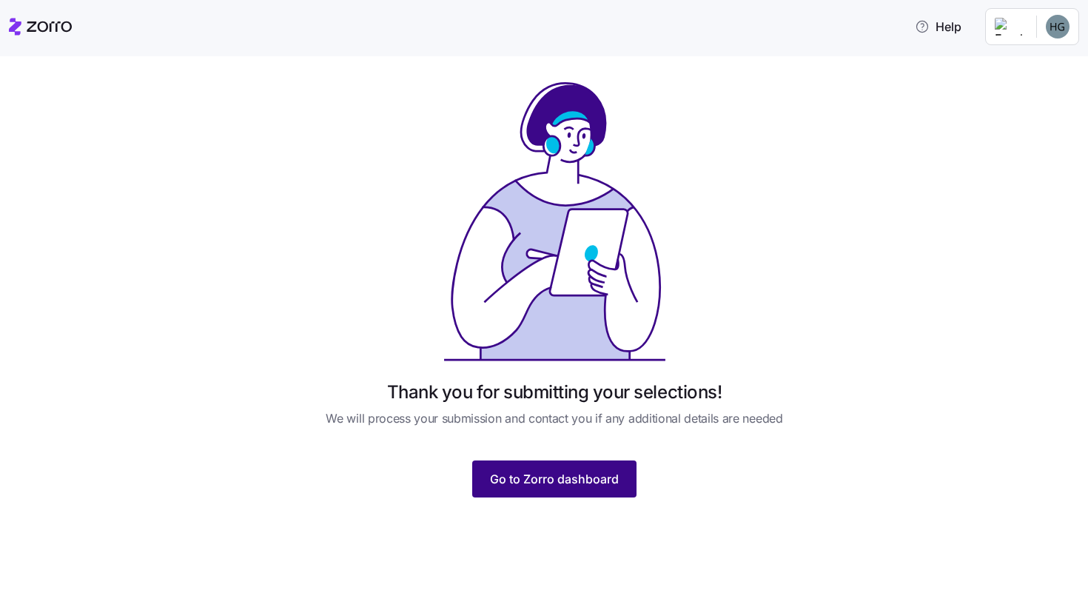
click at [599, 473] on span "Go to Zorro dashboard" at bounding box center [554, 479] width 129 height 18
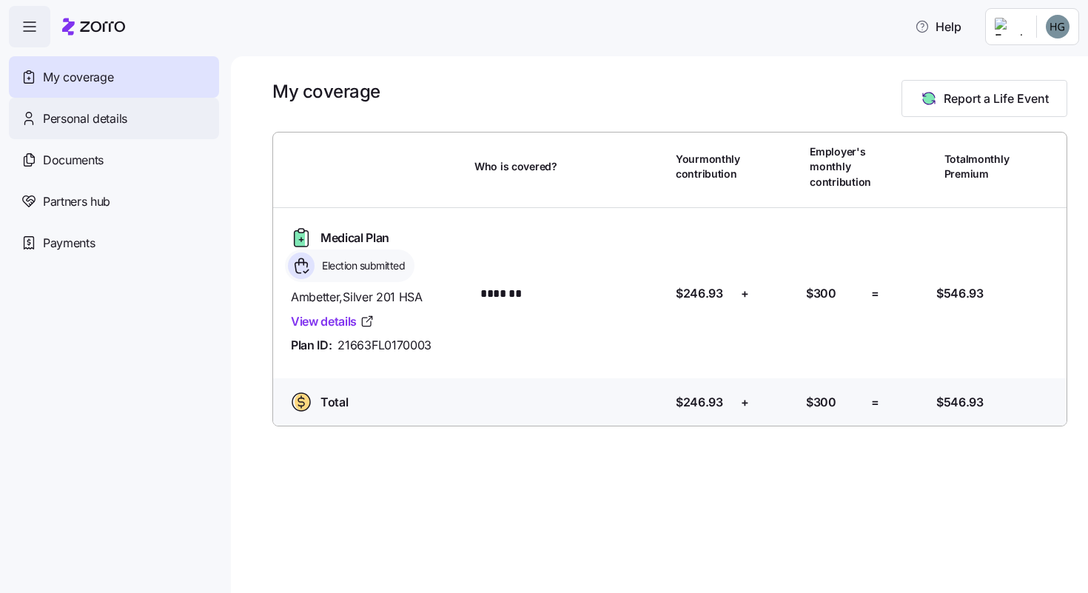
click at [138, 119] on div "Personal details" at bounding box center [114, 118] width 210 height 41
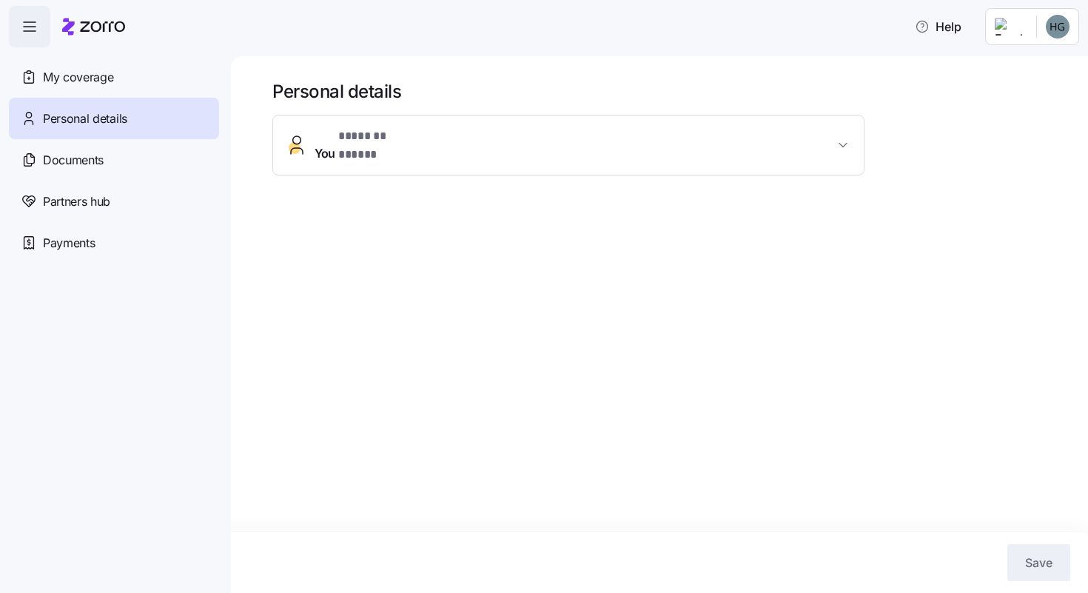
click at [473, 153] on button "You * ******* ***** *" at bounding box center [568, 145] width 591 height 59
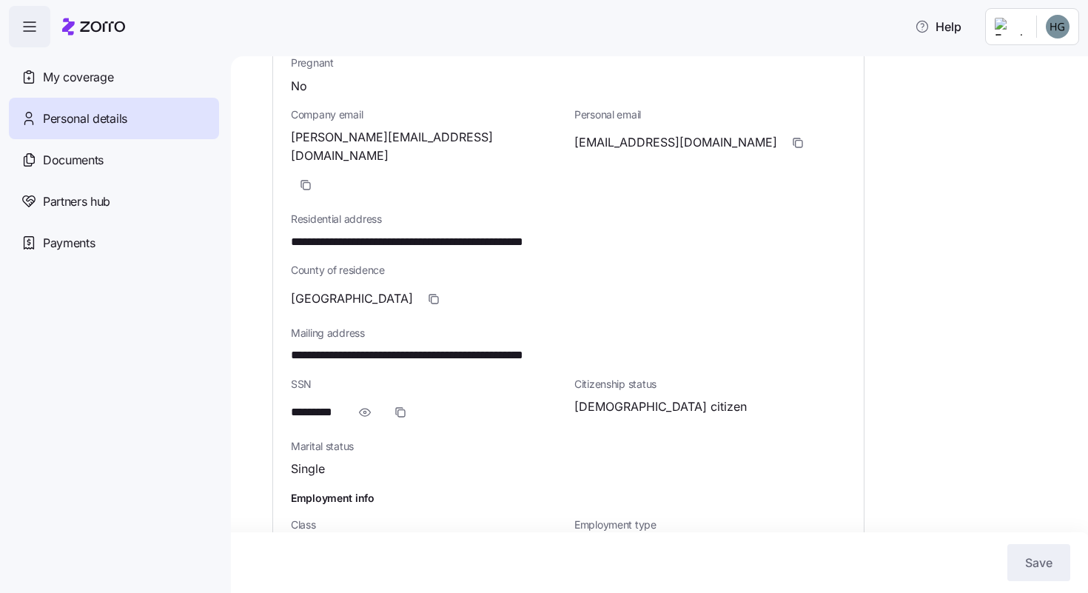
scroll to position [384, 0]
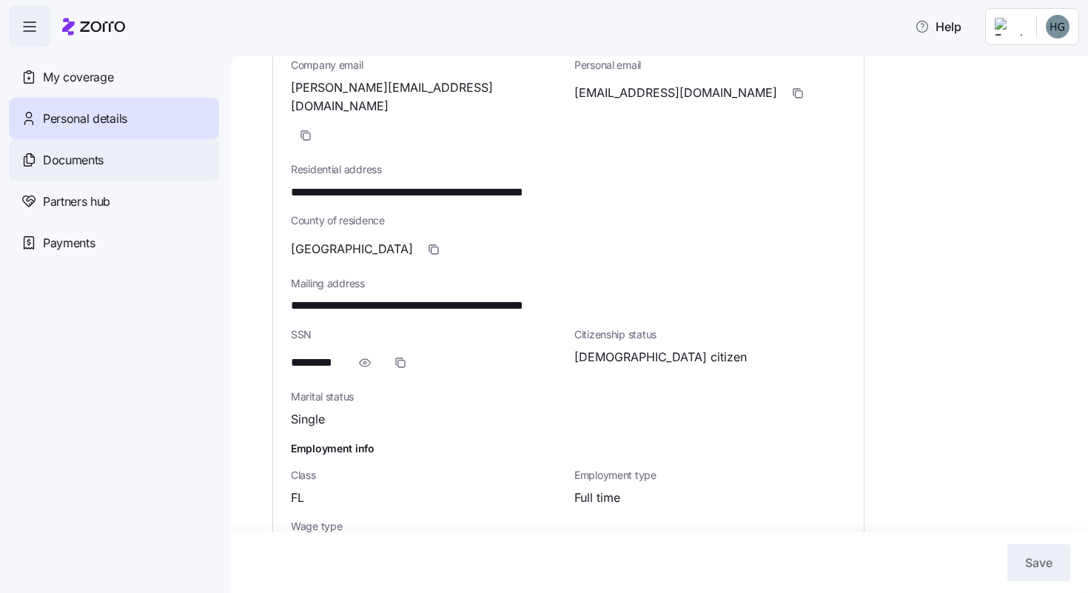
click at [84, 152] on span "Documents" at bounding box center [73, 160] width 61 height 19
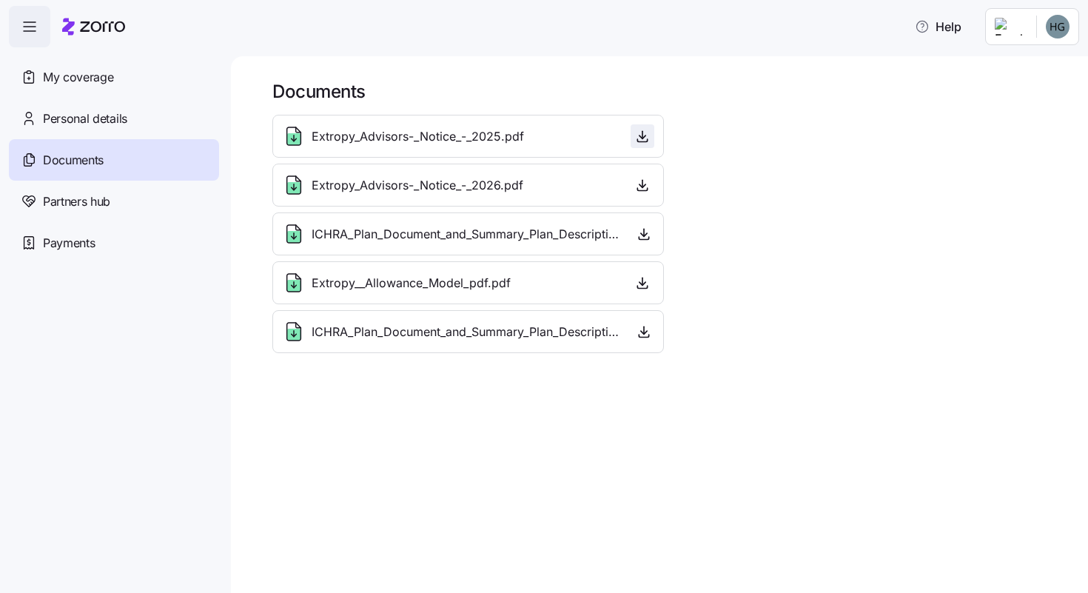
click at [641, 134] on icon "button" at bounding box center [642, 136] width 15 height 15
click at [641, 185] on icon "button" at bounding box center [642, 185] width 15 height 15
click at [644, 234] on icon "button" at bounding box center [644, 233] width 0 height 7
click at [641, 282] on icon "button" at bounding box center [642, 282] width 15 height 15
click at [642, 325] on icon "button" at bounding box center [644, 331] width 15 height 15
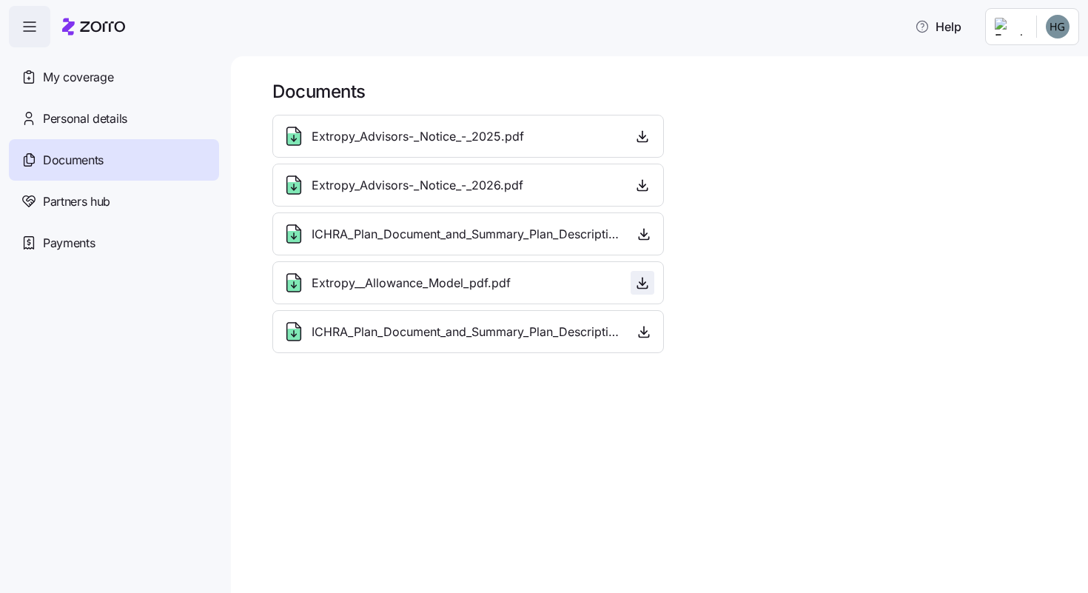
click at [643, 280] on icon "button" at bounding box center [643, 281] width 0 height 7
